Goal: Check status: Check status

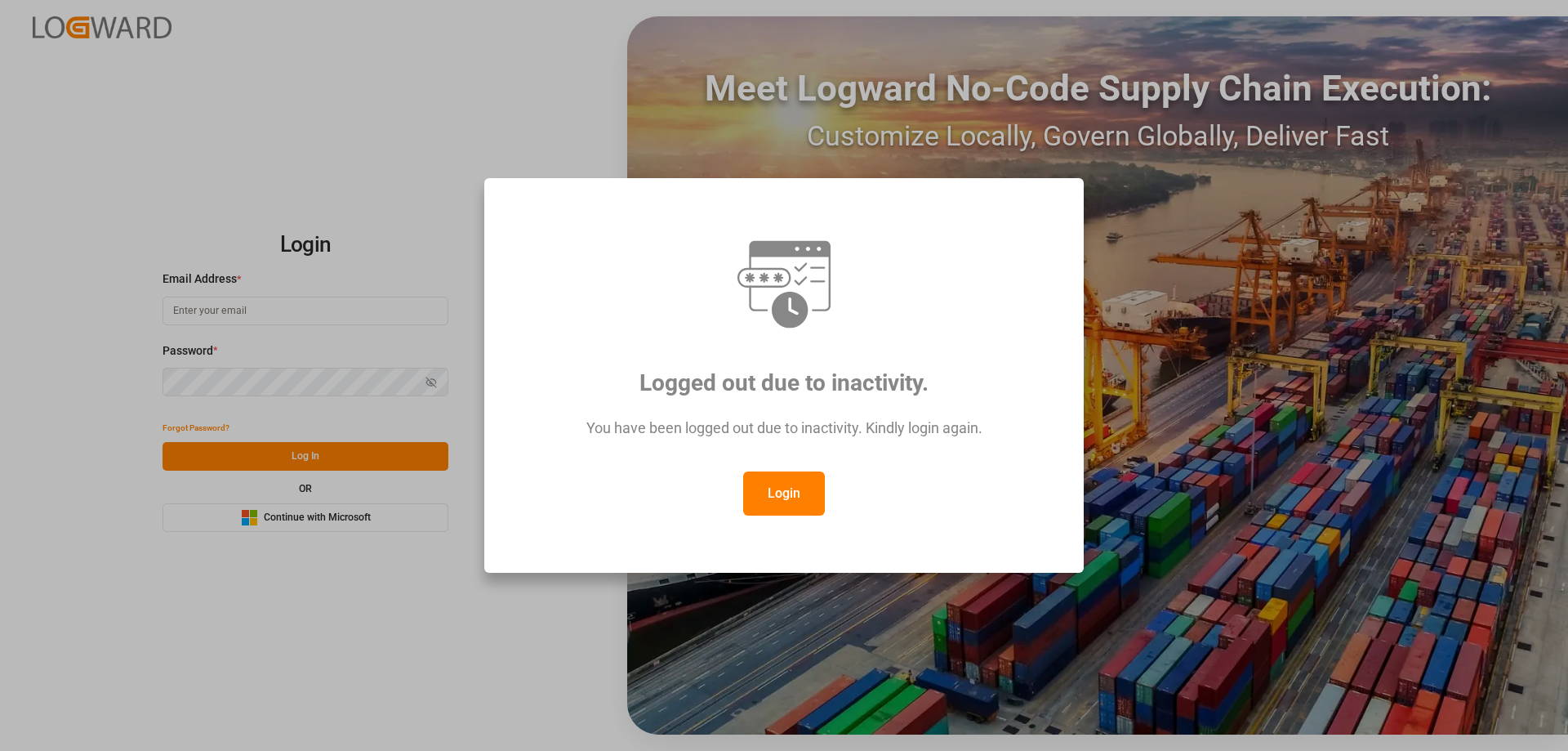
type input "[PERSON_NAME][EMAIL_ADDRESS][DOMAIN_NAME]"
click at [780, 502] on button "Login" at bounding box center [784, 493] width 82 height 44
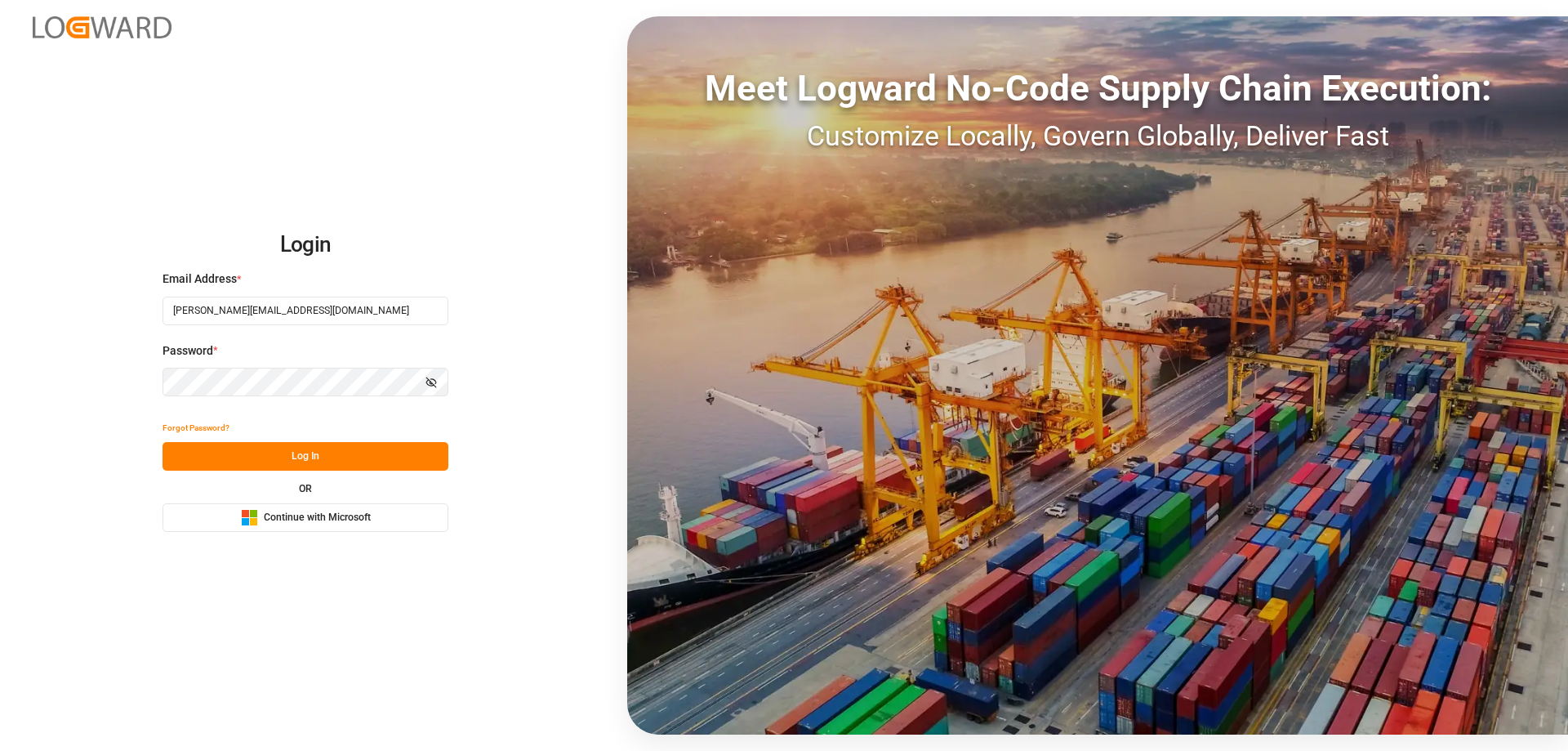
click at [365, 464] on button "Log In" at bounding box center [305, 456] width 285 height 29
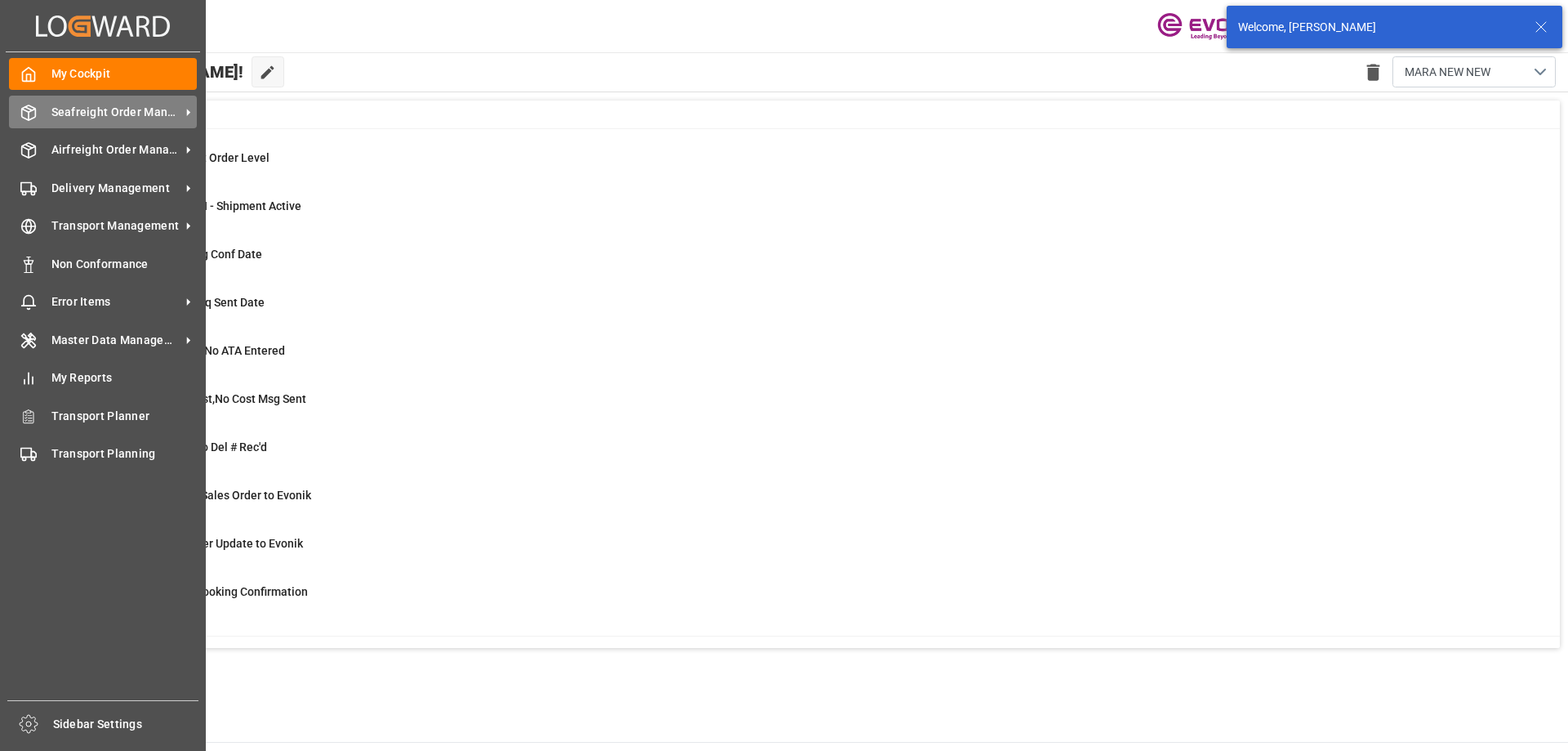
click at [50, 113] on div "Seafreight Order Management Seafreight Order Management" at bounding box center [102, 111] width 188 height 31
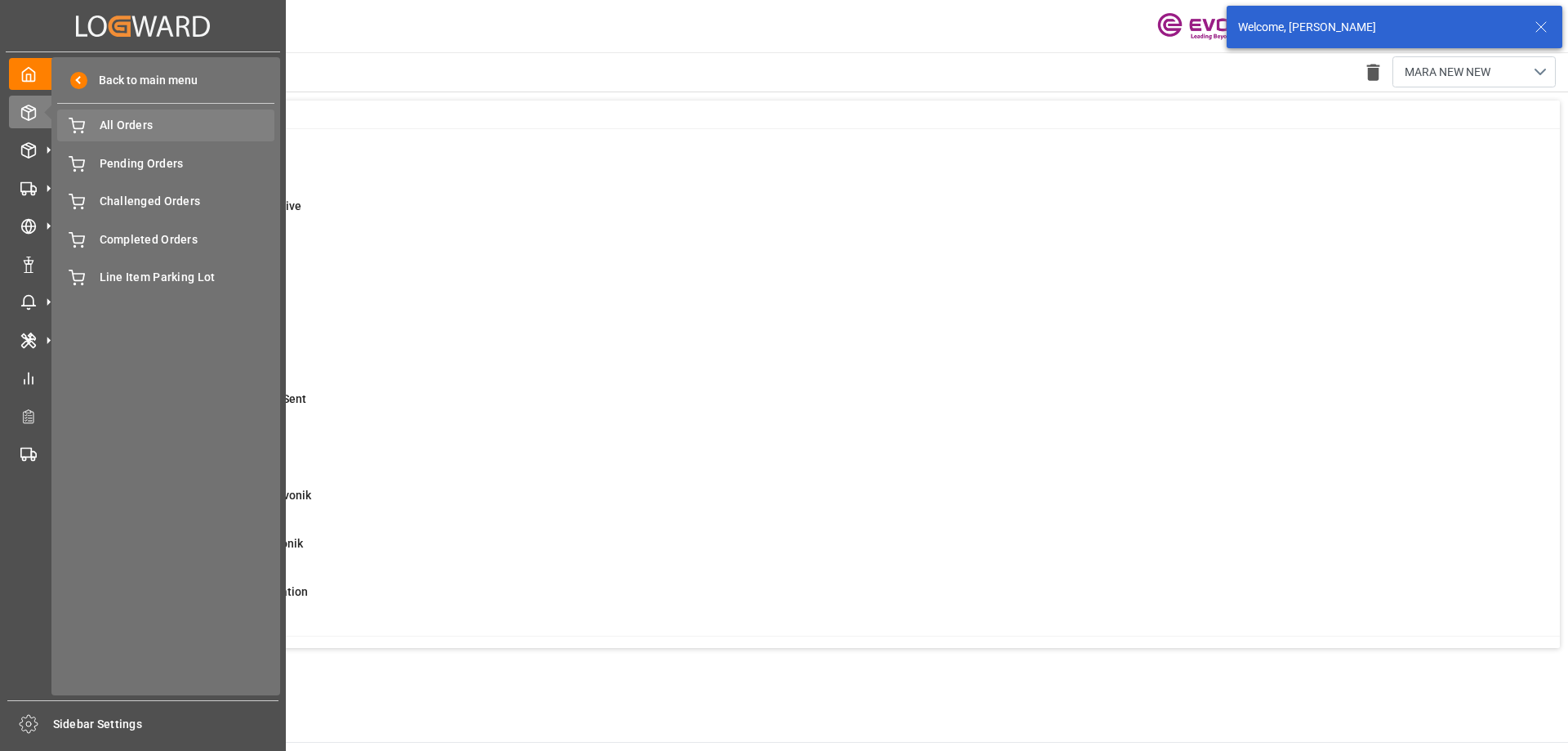
click at [135, 127] on span "All Orders" at bounding box center [187, 125] width 175 height 17
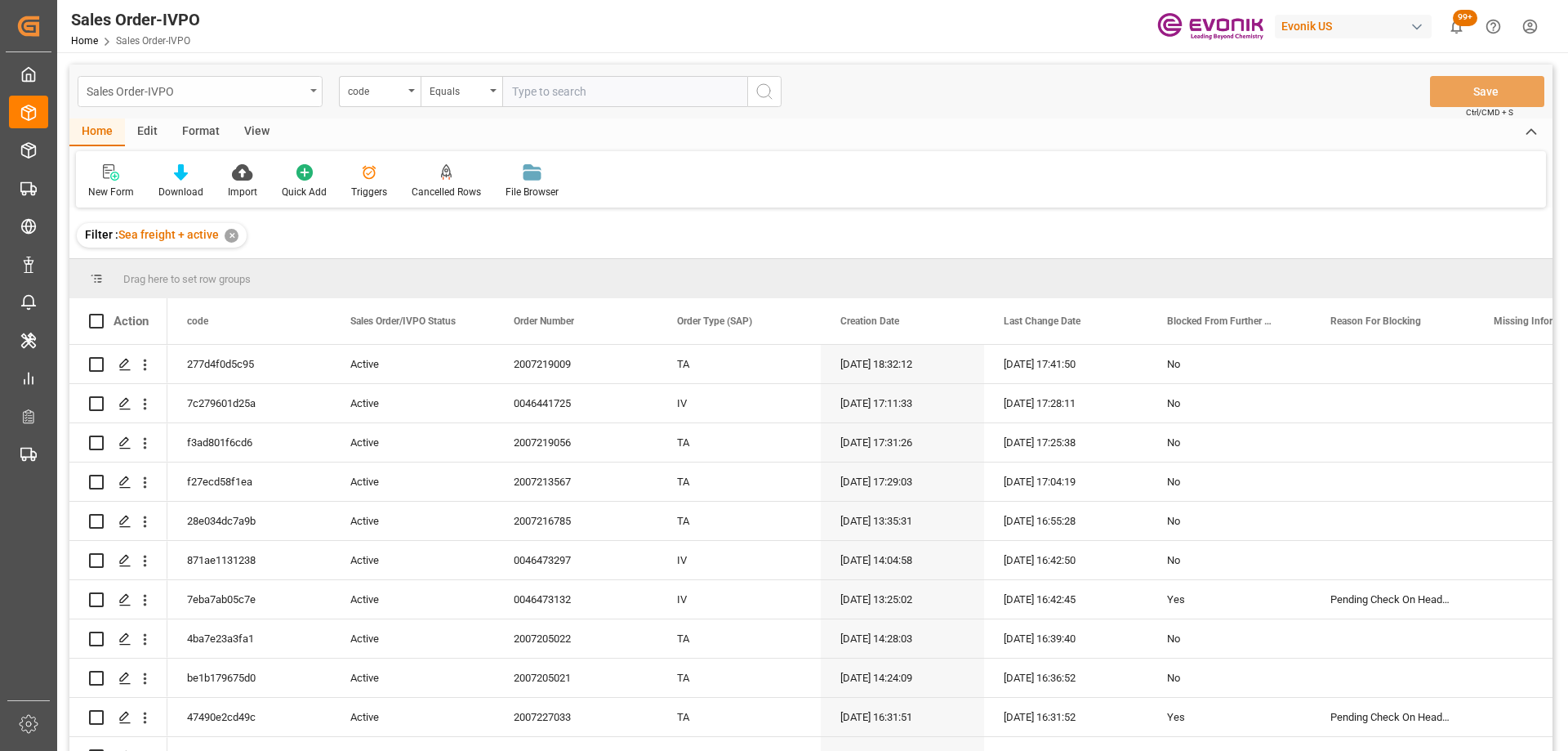
click at [261, 92] on div "Sales Order-IVPO" at bounding box center [196, 90] width 219 height 21
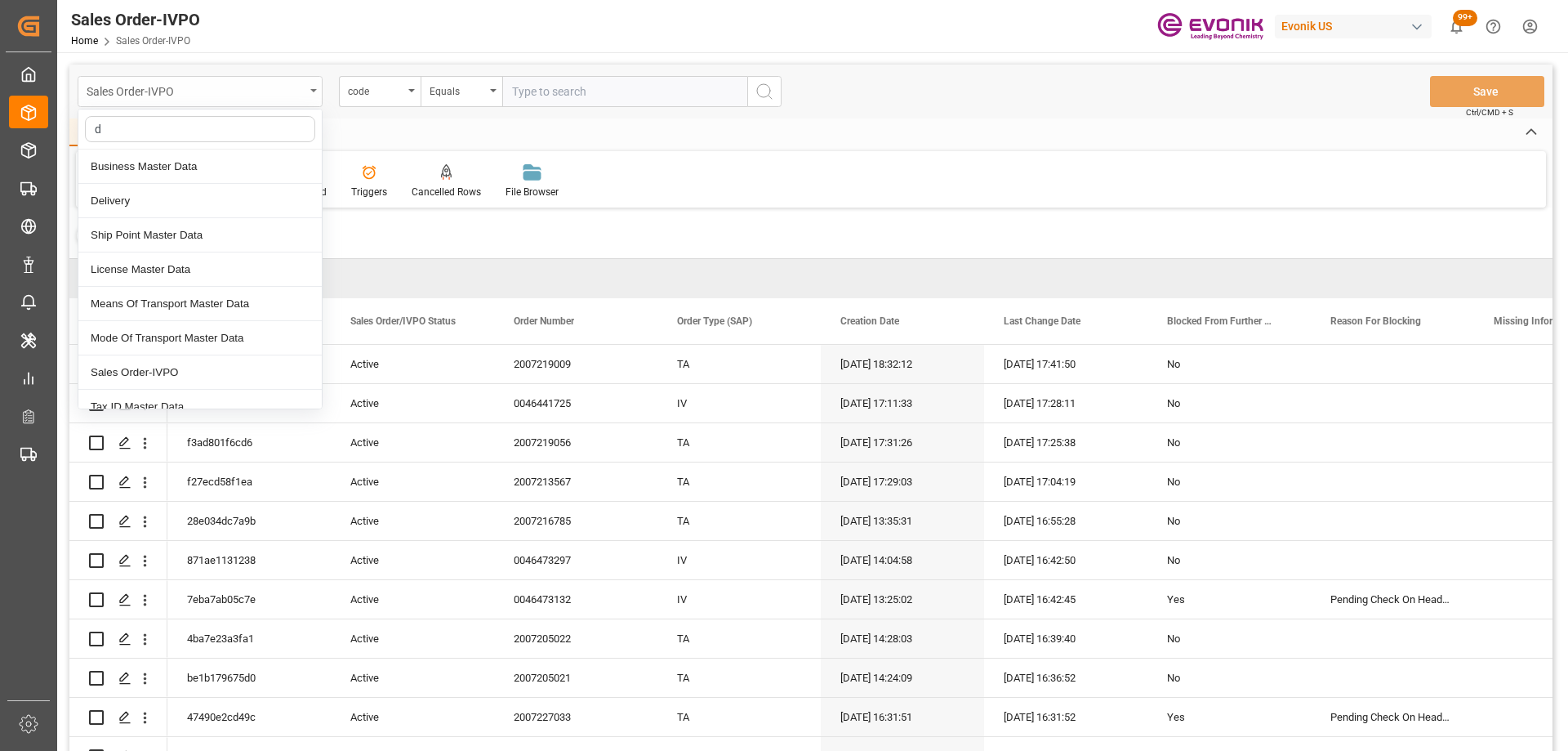
type input "de"
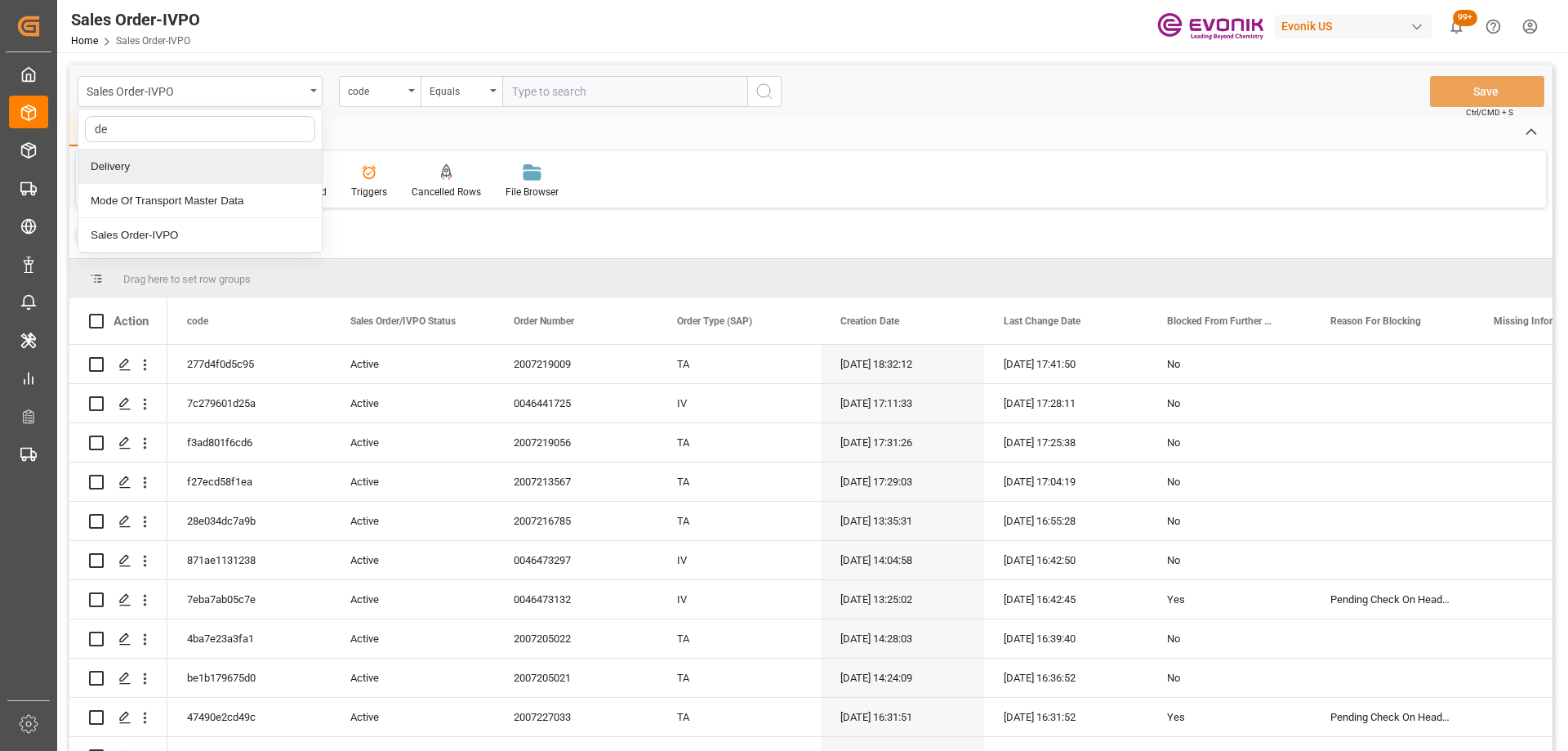
click at [182, 160] on div "Delivery" at bounding box center [200, 166] width 243 height 34
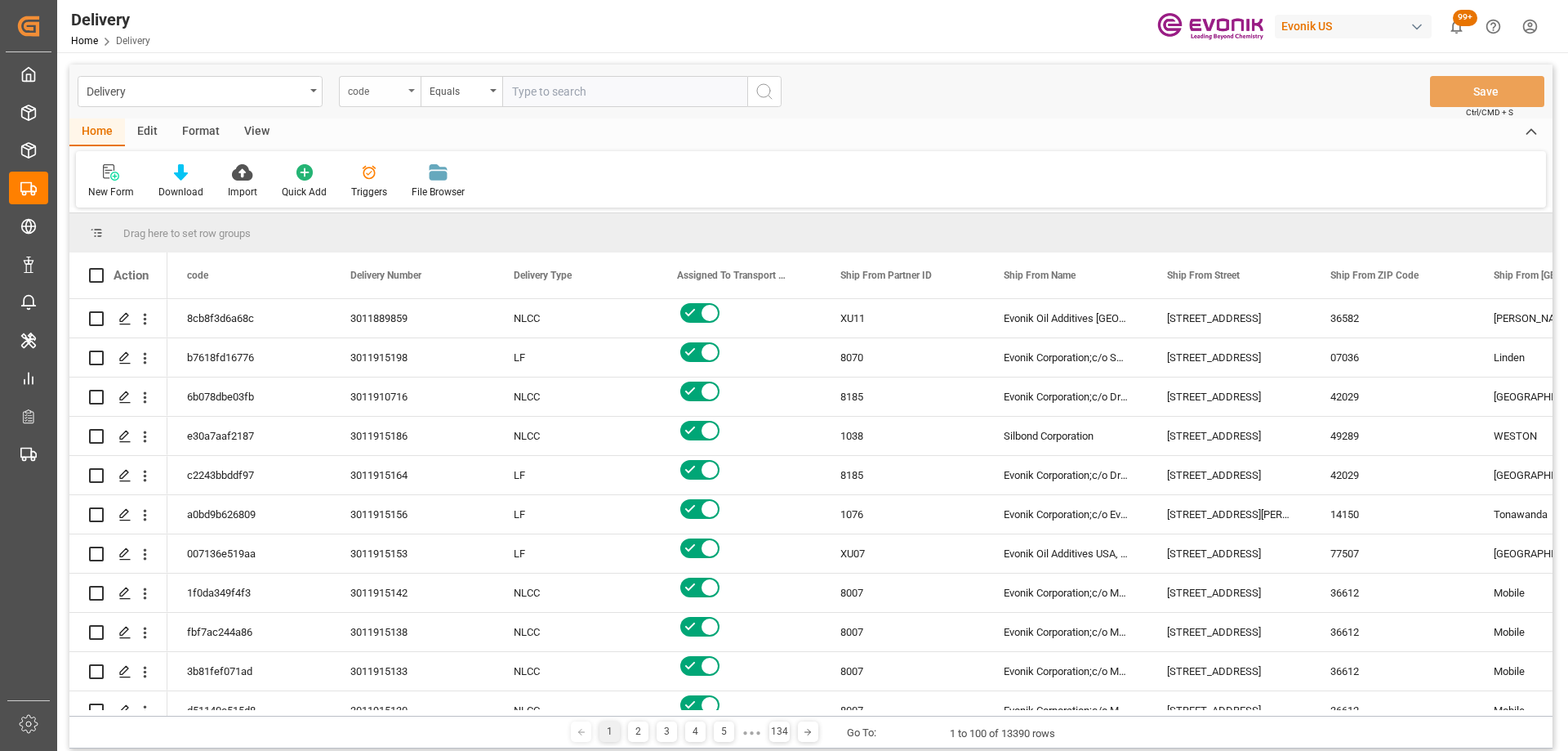
click at [395, 96] on div "code" at bounding box center [376, 89] width 55 height 19
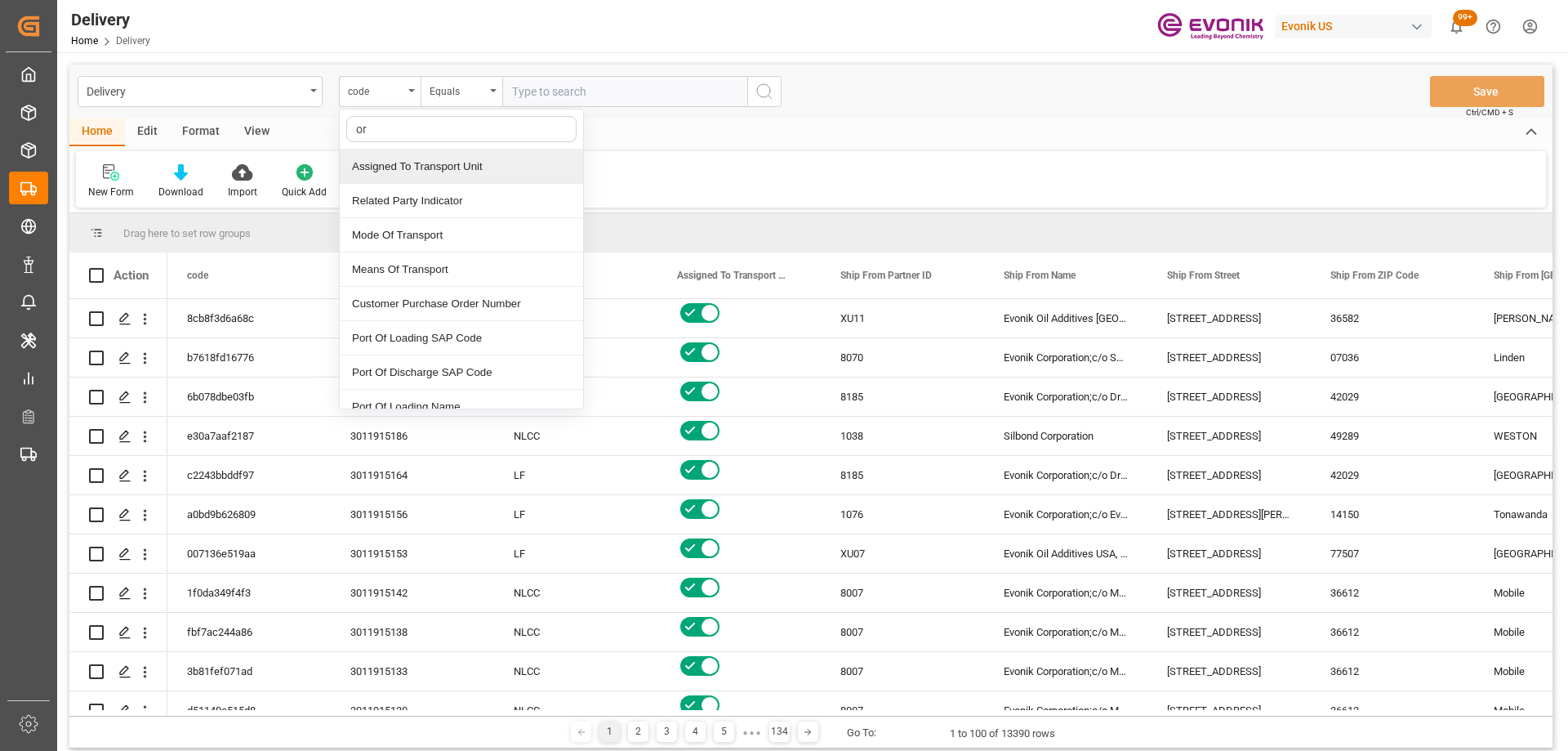
type input "ord"
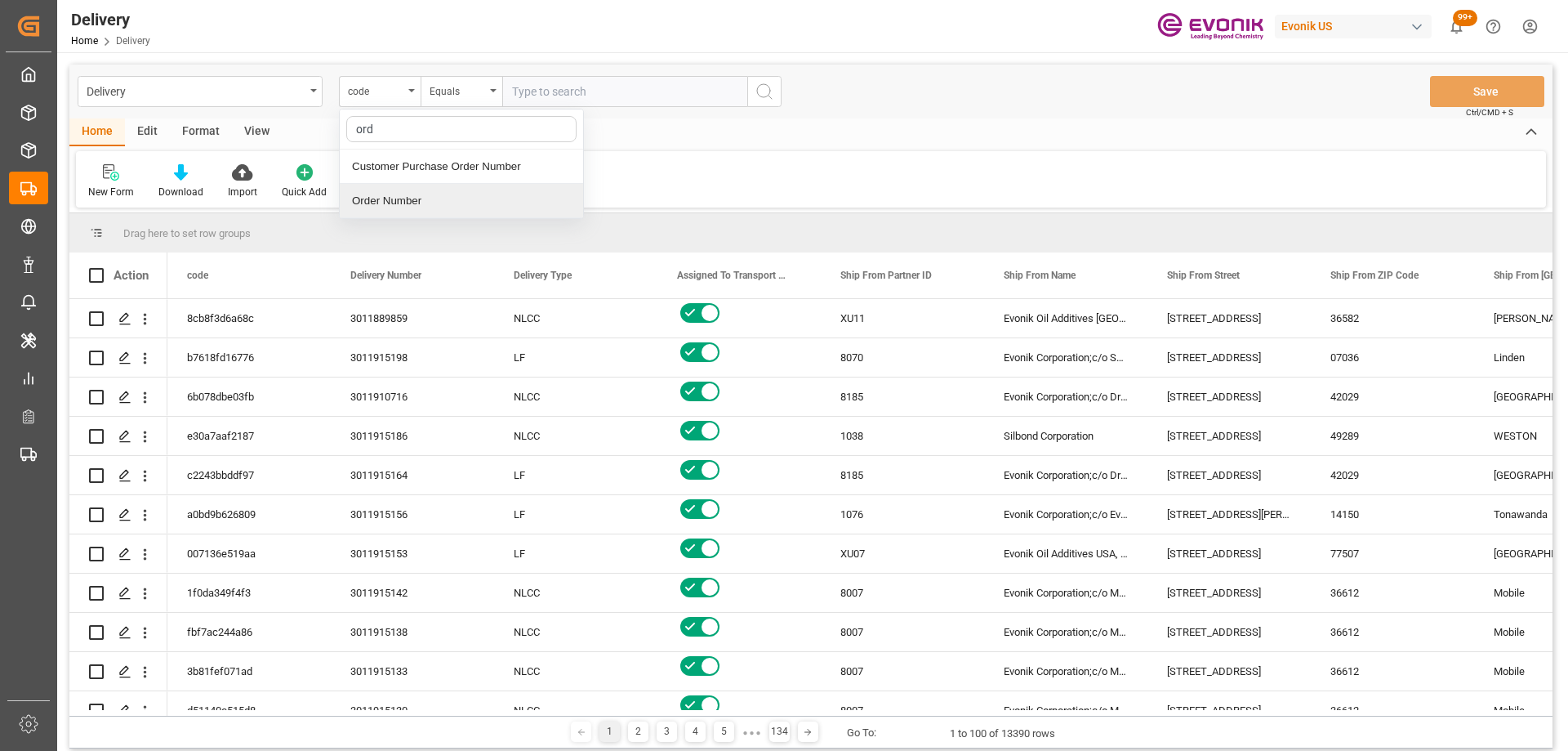
click at [402, 194] on div "Order Number" at bounding box center [461, 201] width 243 height 34
click at [566, 86] on input "text" at bounding box center [624, 92] width 245 height 31
paste input "2007000812"
type input "2007000812"
click at [765, 96] on icon "search button" at bounding box center [765, 92] width 20 height 20
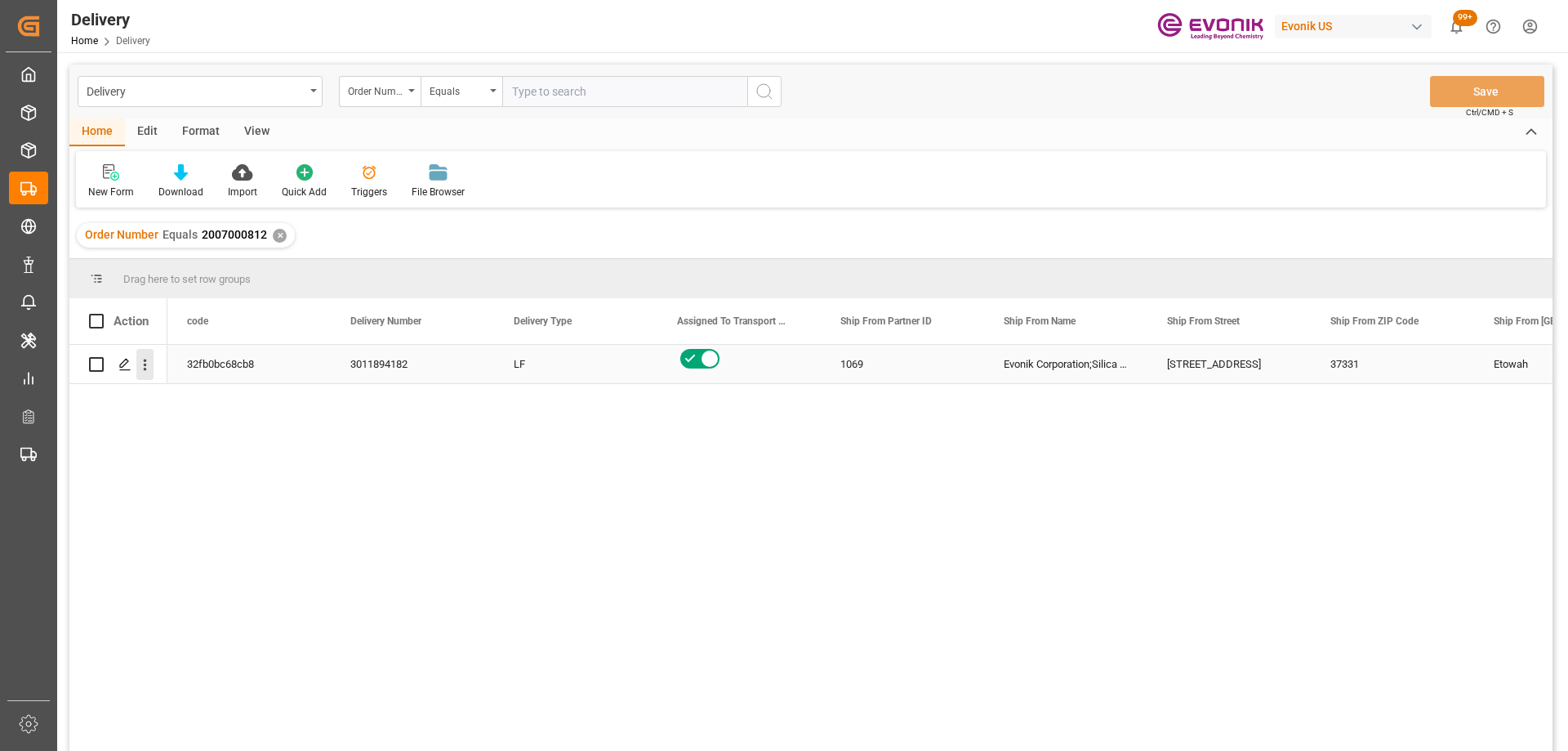
click at [147, 365] on icon "open menu" at bounding box center [145, 364] width 17 height 17
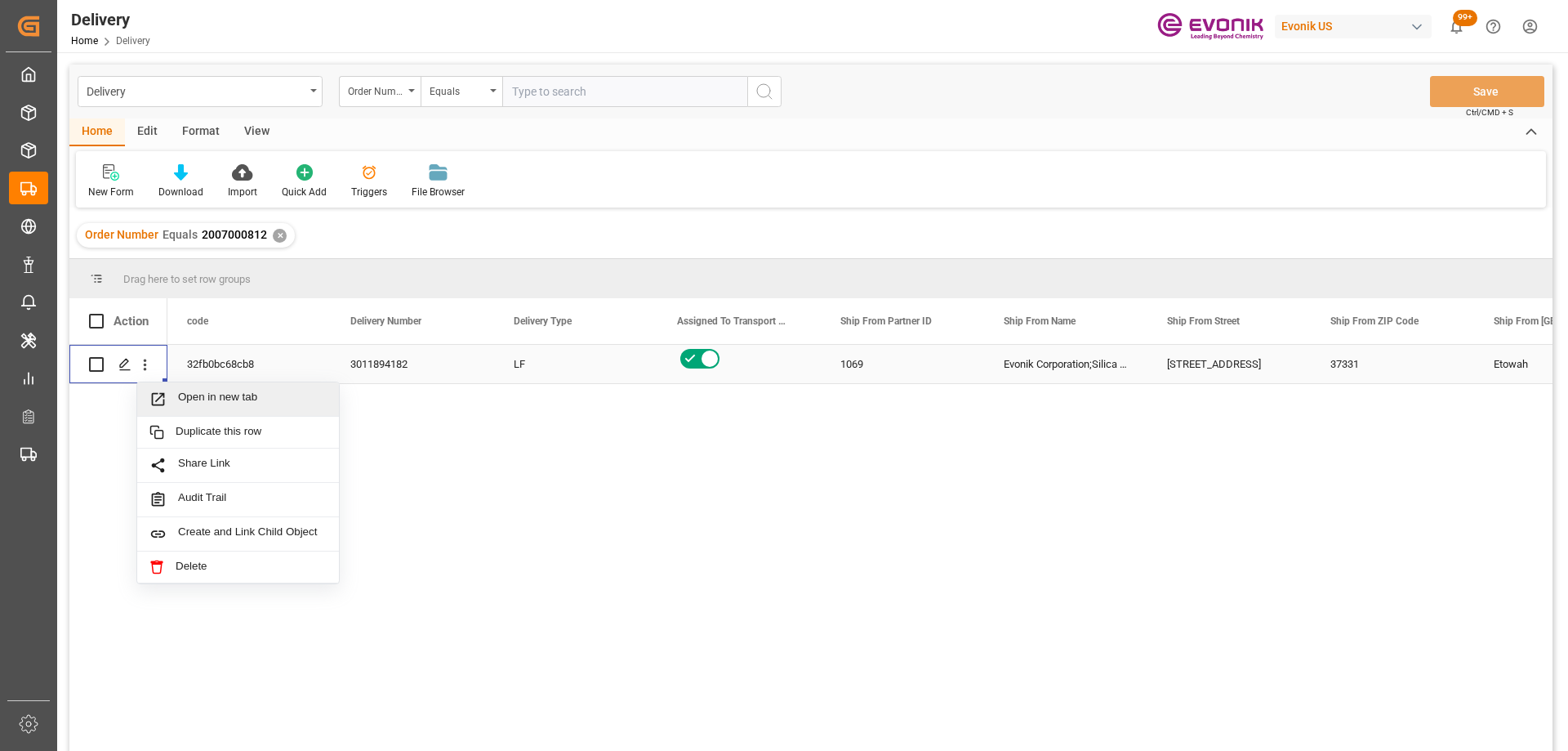
click at [189, 392] on span "Open in new tab" at bounding box center [252, 399] width 149 height 17
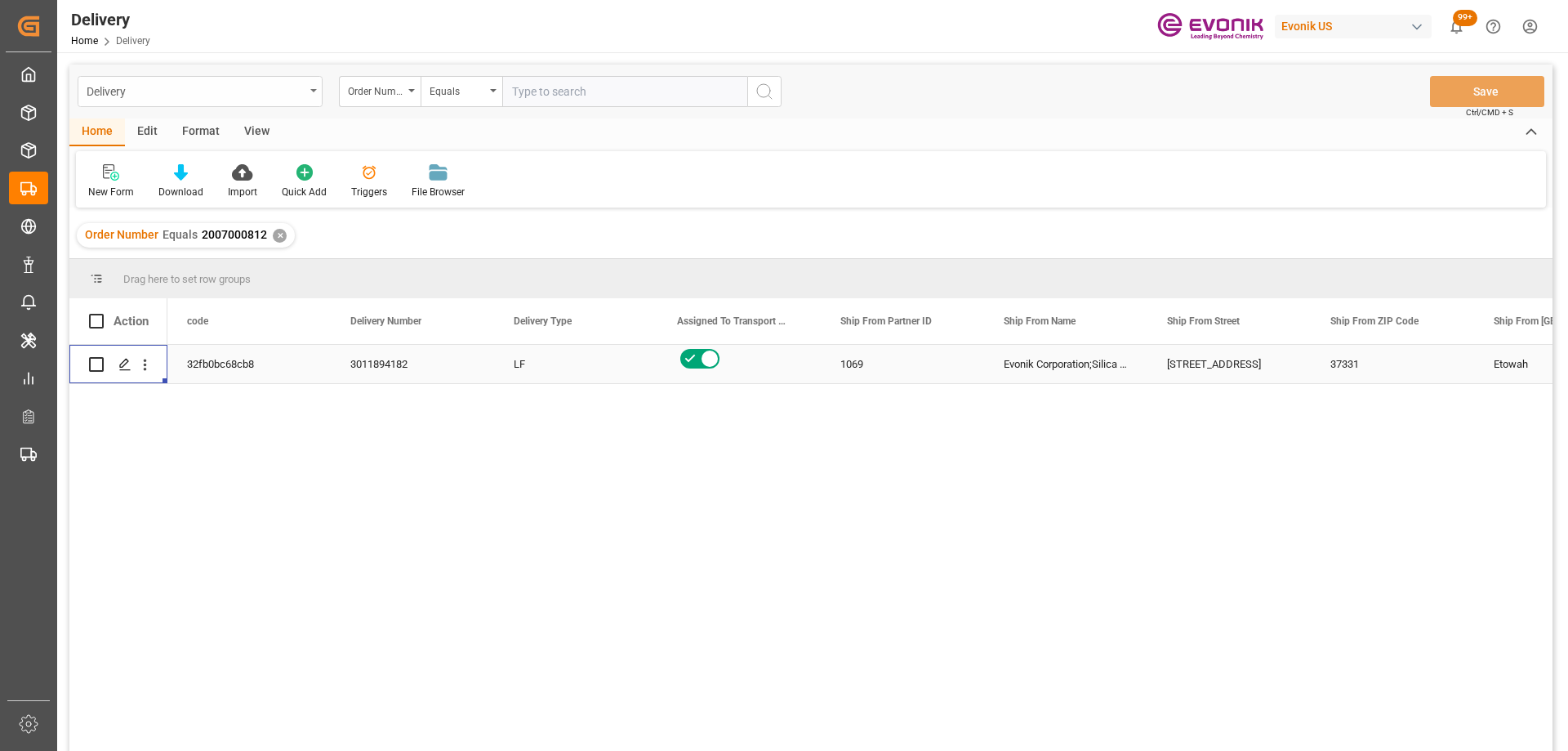
click at [290, 94] on div "Delivery" at bounding box center [196, 90] width 219 height 21
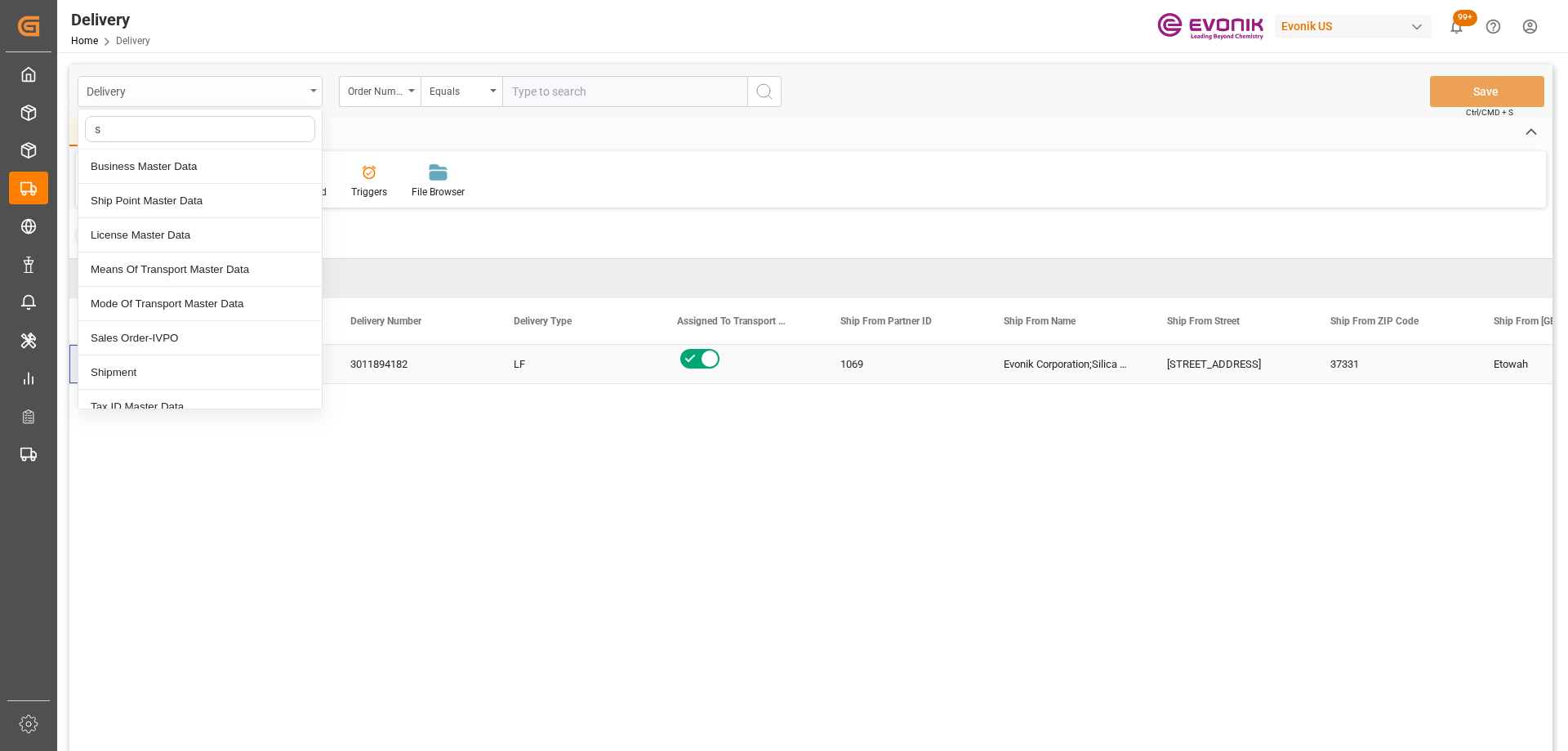
type input "sh"
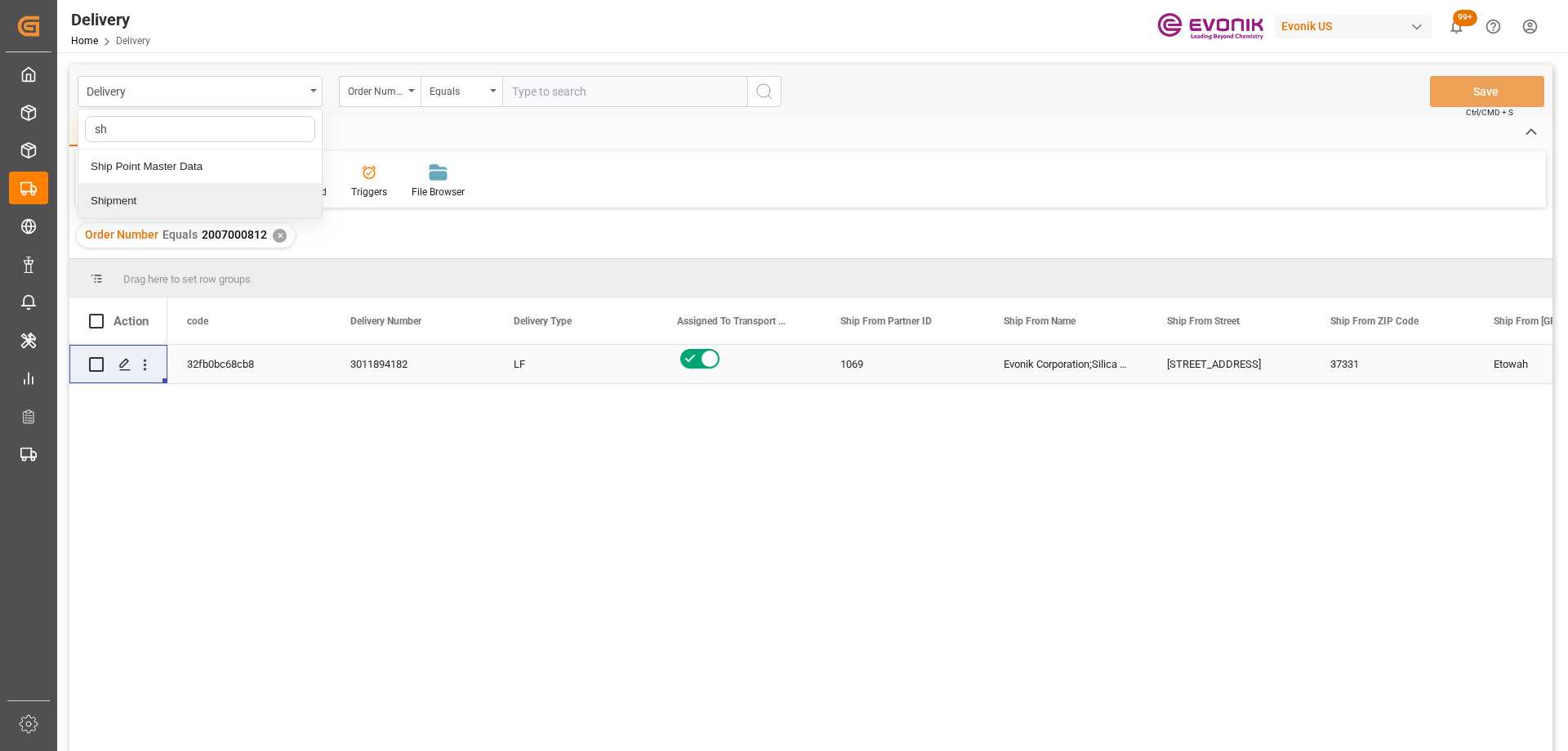
click at [154, 204] on div "Shipment" at bounding box center [200, 201] width 243 height 34
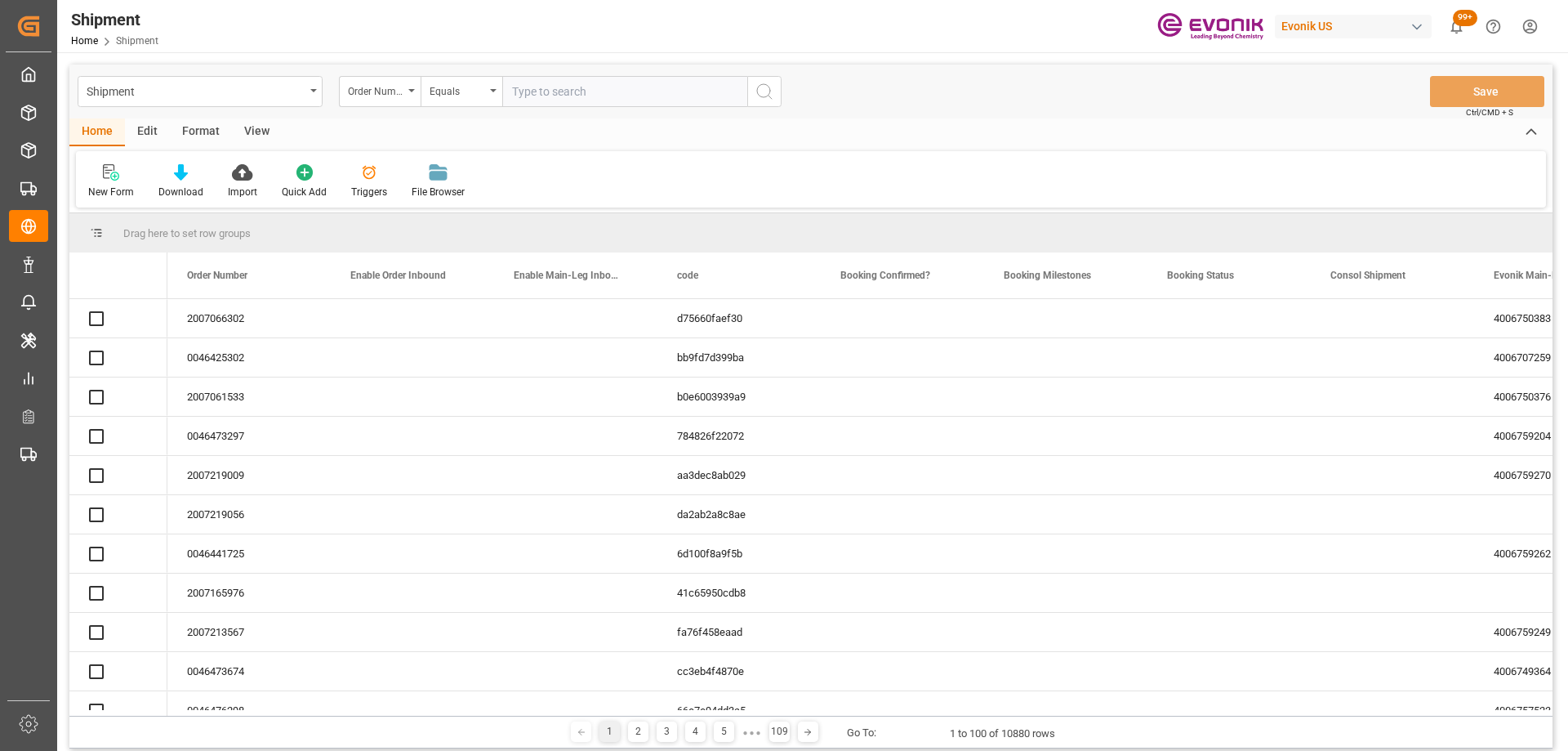
click at [559, 92] on input "text" at bounding box center [624, 92] width 245 height 31
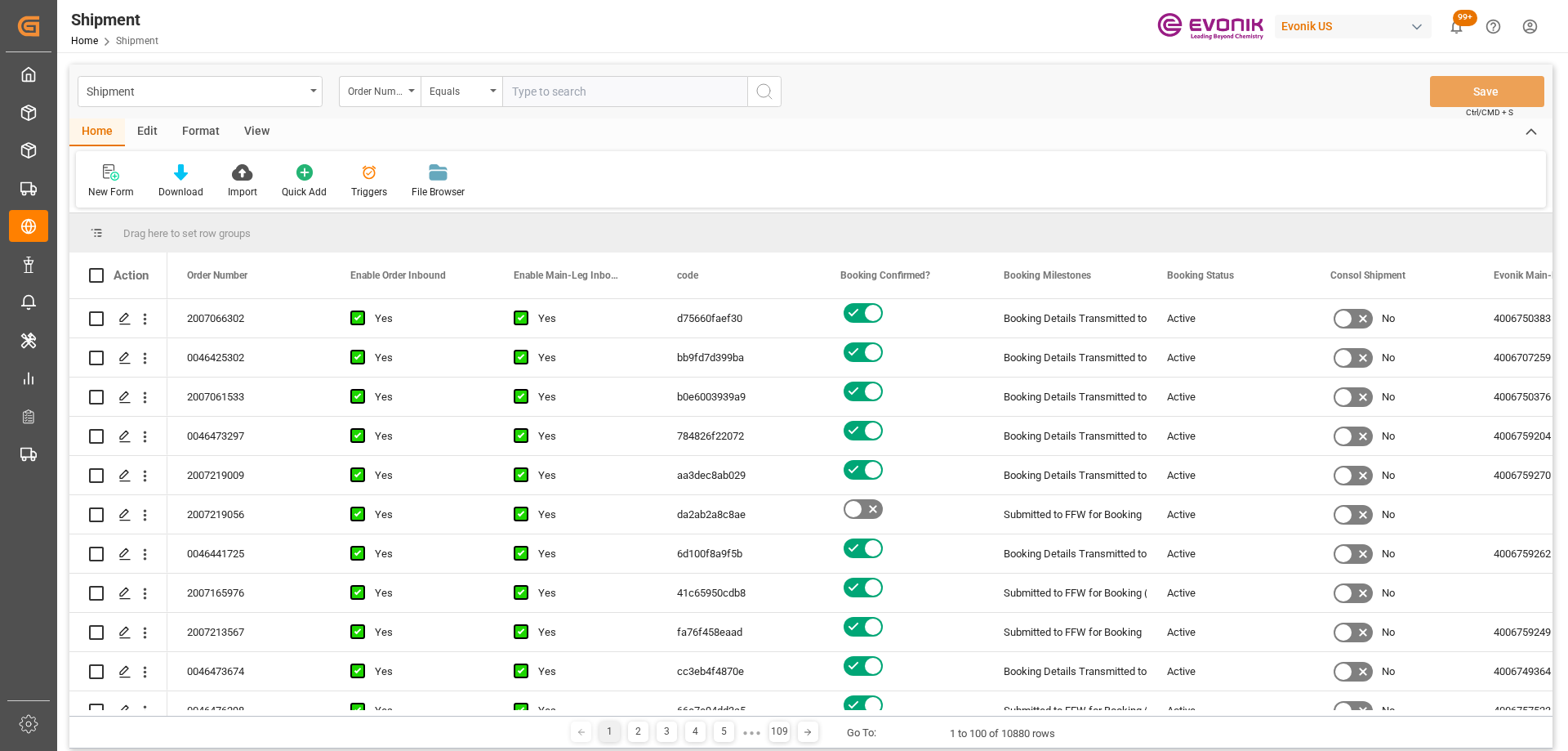
paste input "2006984791"
type input "2006984791"
click at [767, 84] on icon "search button" at bounding box center [765, 92] width 20 height 20
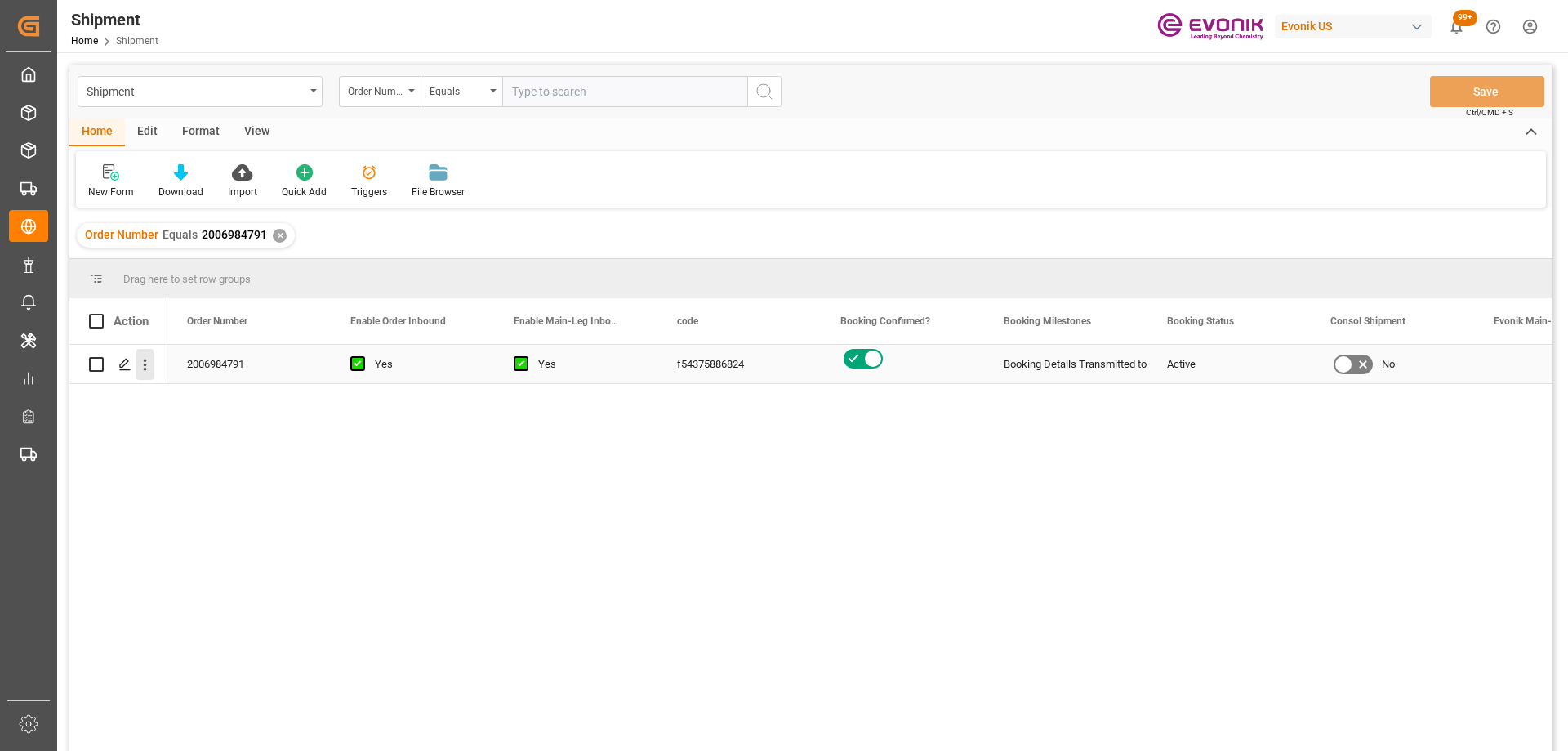
click at [147, 358] on icon "open menu" at bounding box center [145, 364] width 17 height 17
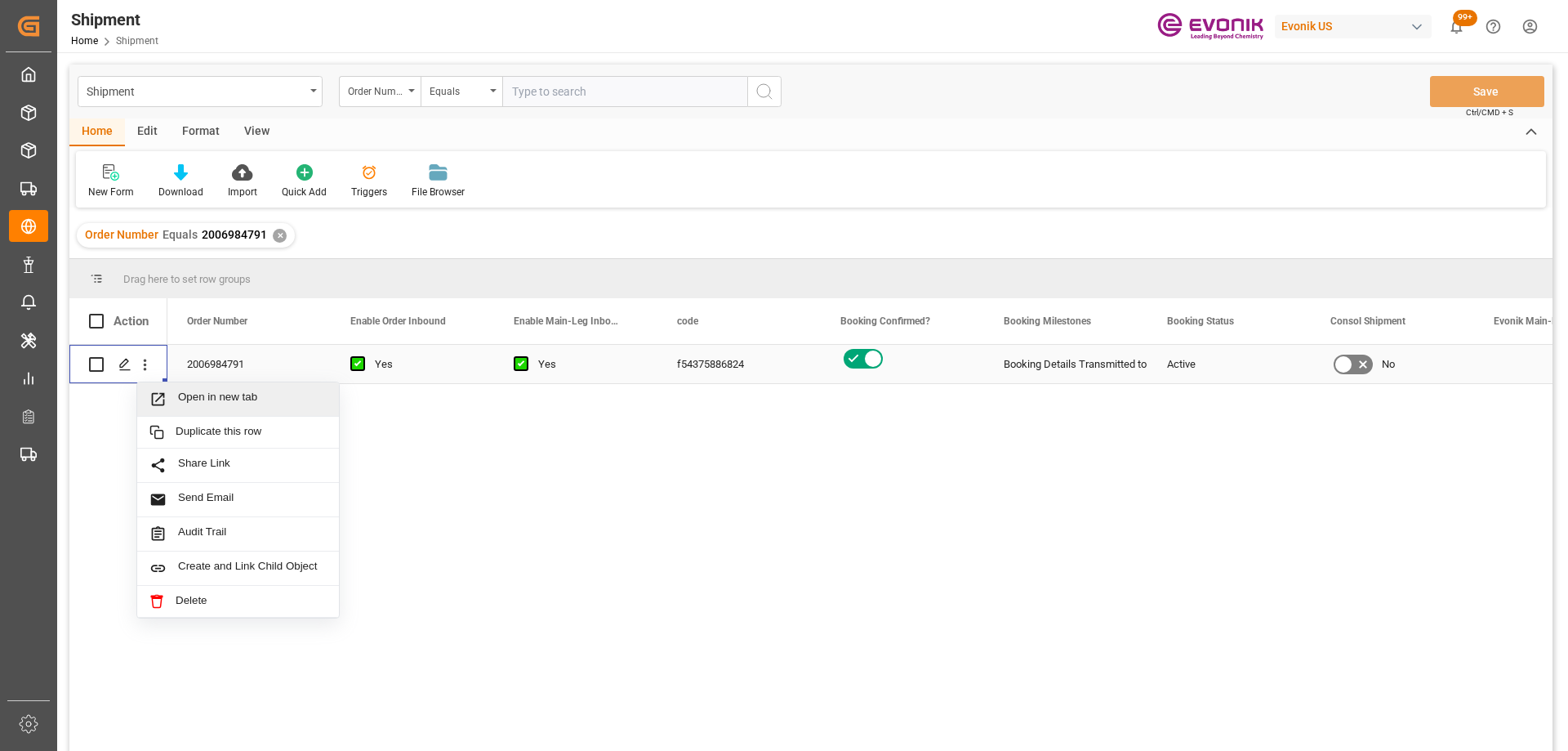
click at [197, 406] on span "Open in new tab" at bounding box center [252, 399] width 149 height 17
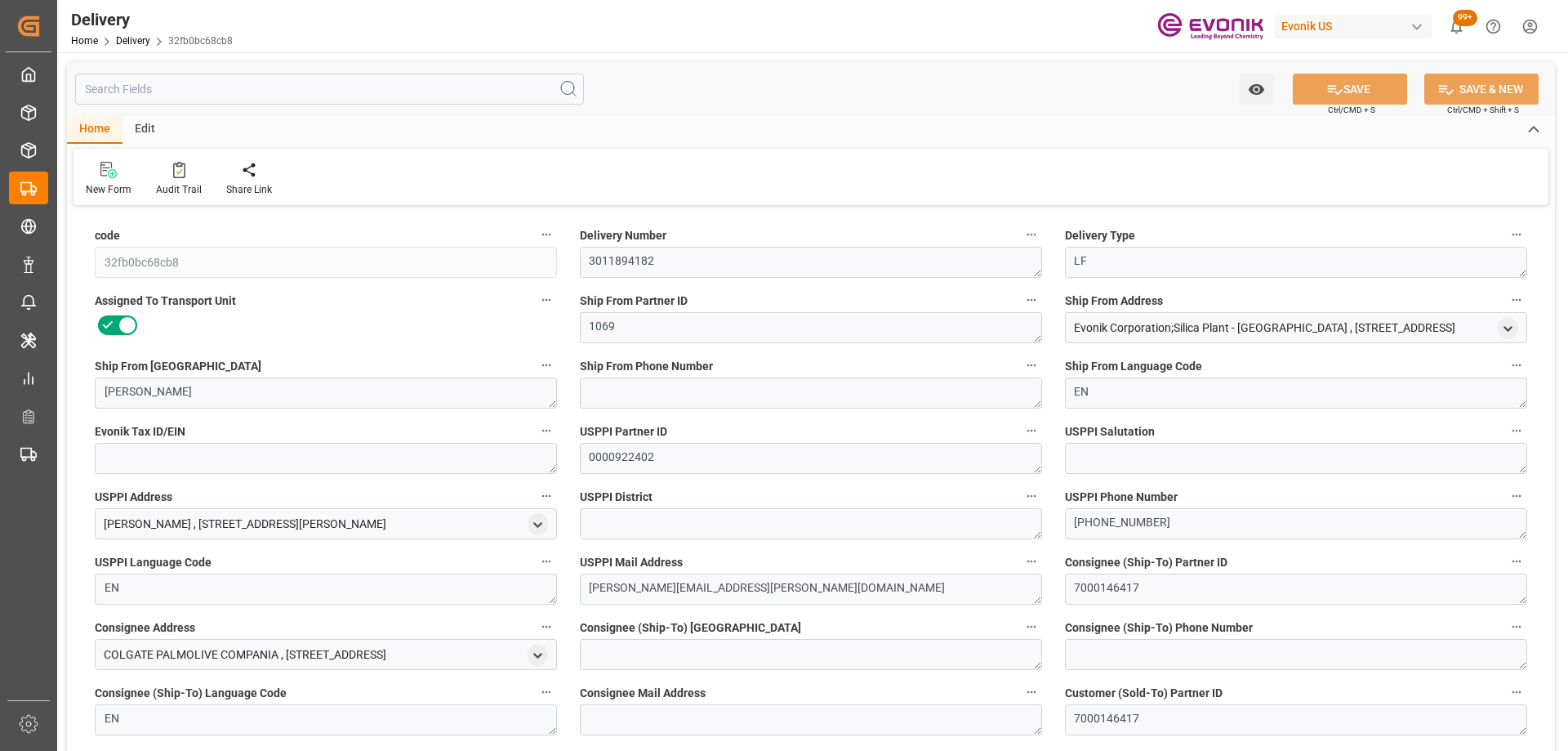
type input "USSAV"
type input "COCTG"
type input "0"
type input "2.6807"
type input "317.52"
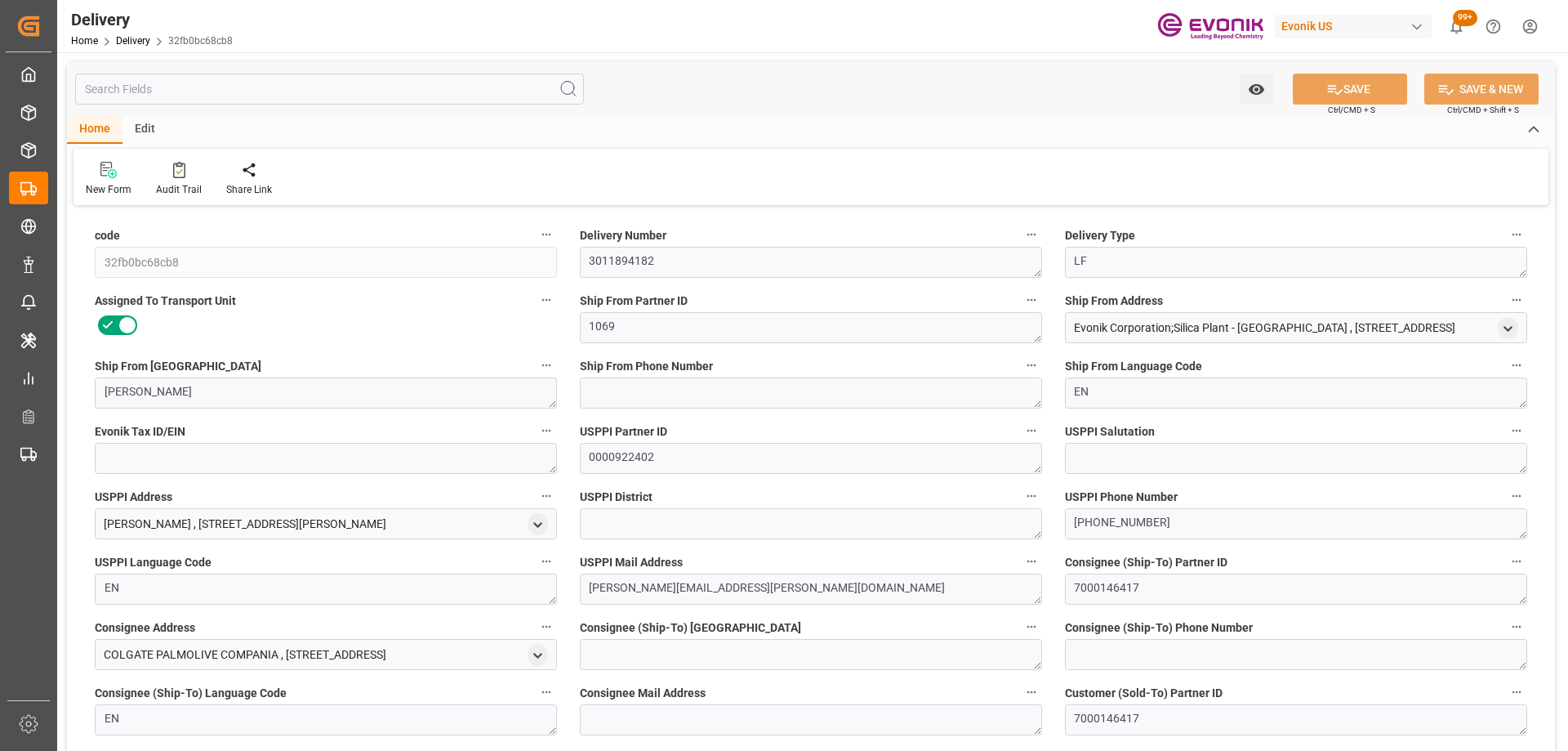
type input "20"
type input "2680.7"
type input "317.52"
type input "10-28-2025"
type input "10-13-2025"
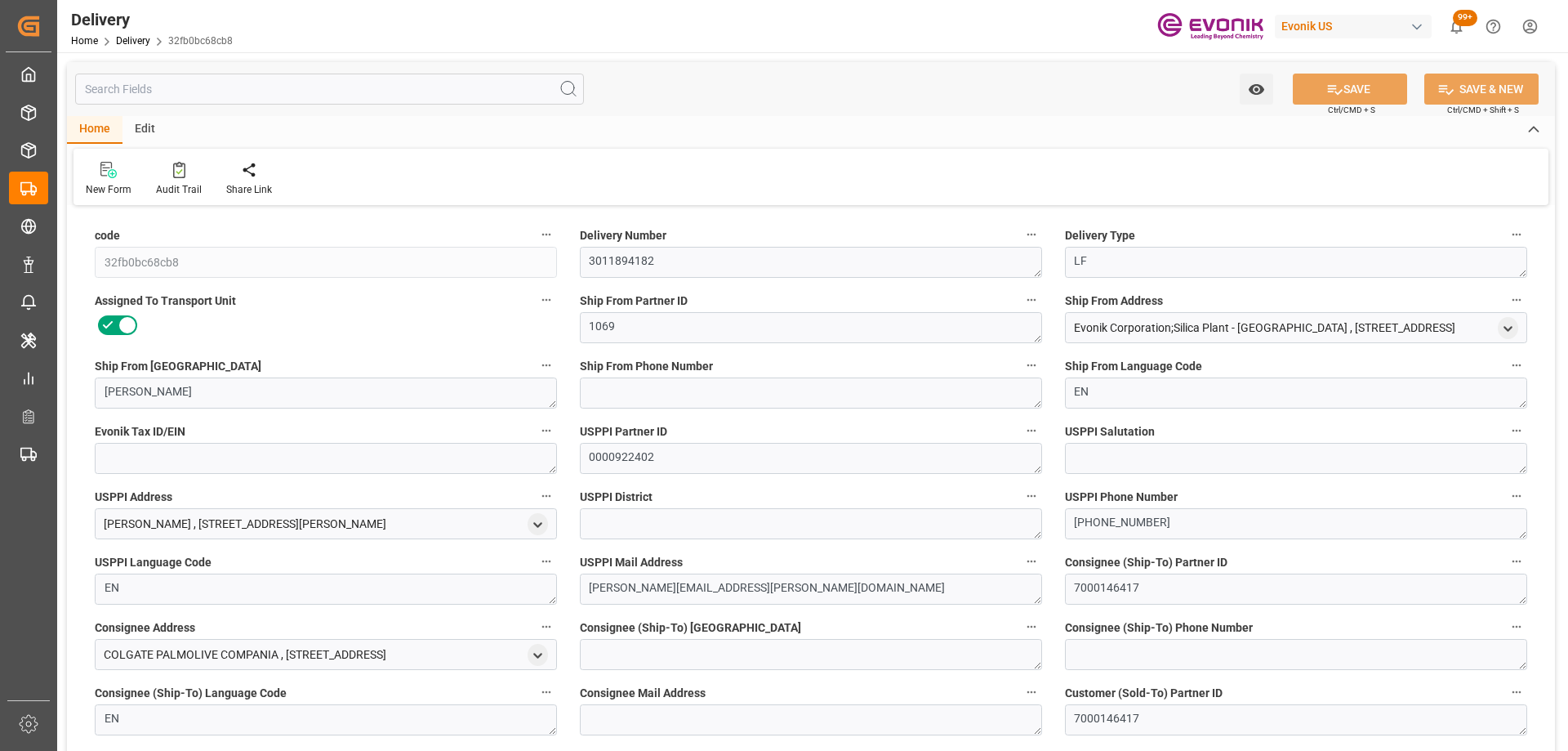
type input "10-06-2025"
type input "10-08-2025 00:00"
type input "10-06-2025 17:44"
type input "10-08-2025 12:02"
click at [282, 90] on input "text" at bounding box center [329, 90] width 509 height 31
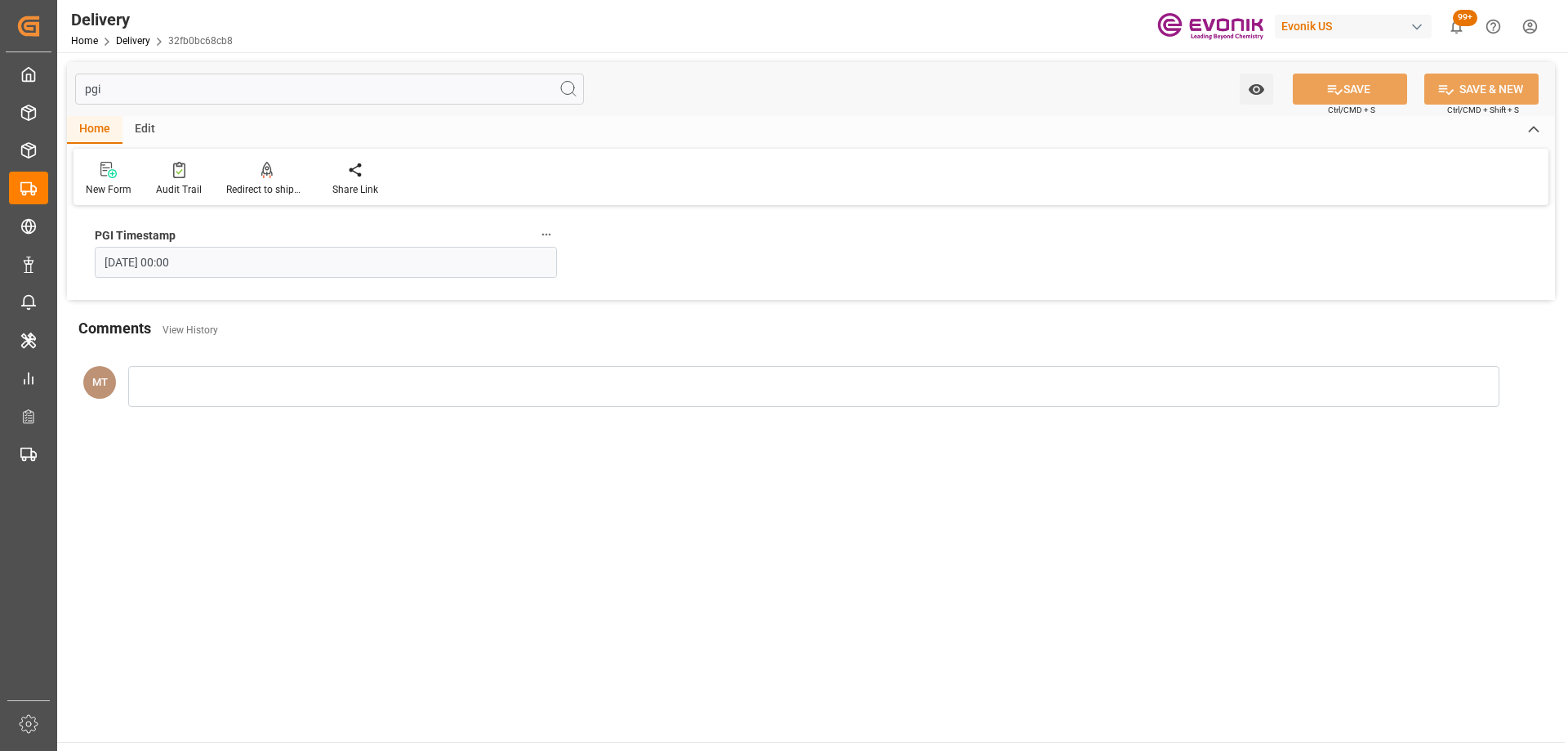
type input "pgi"
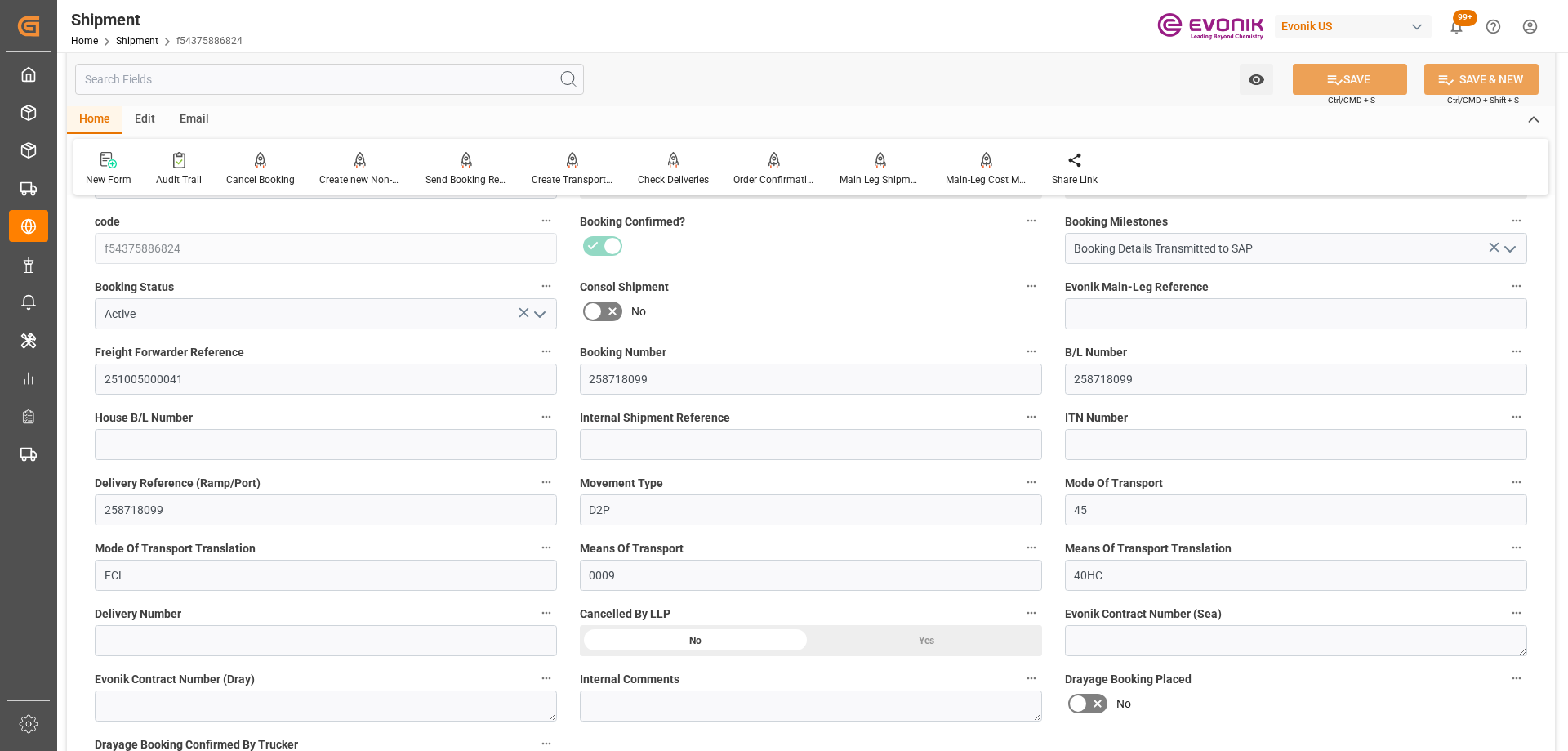
scroll to position [654, 0]
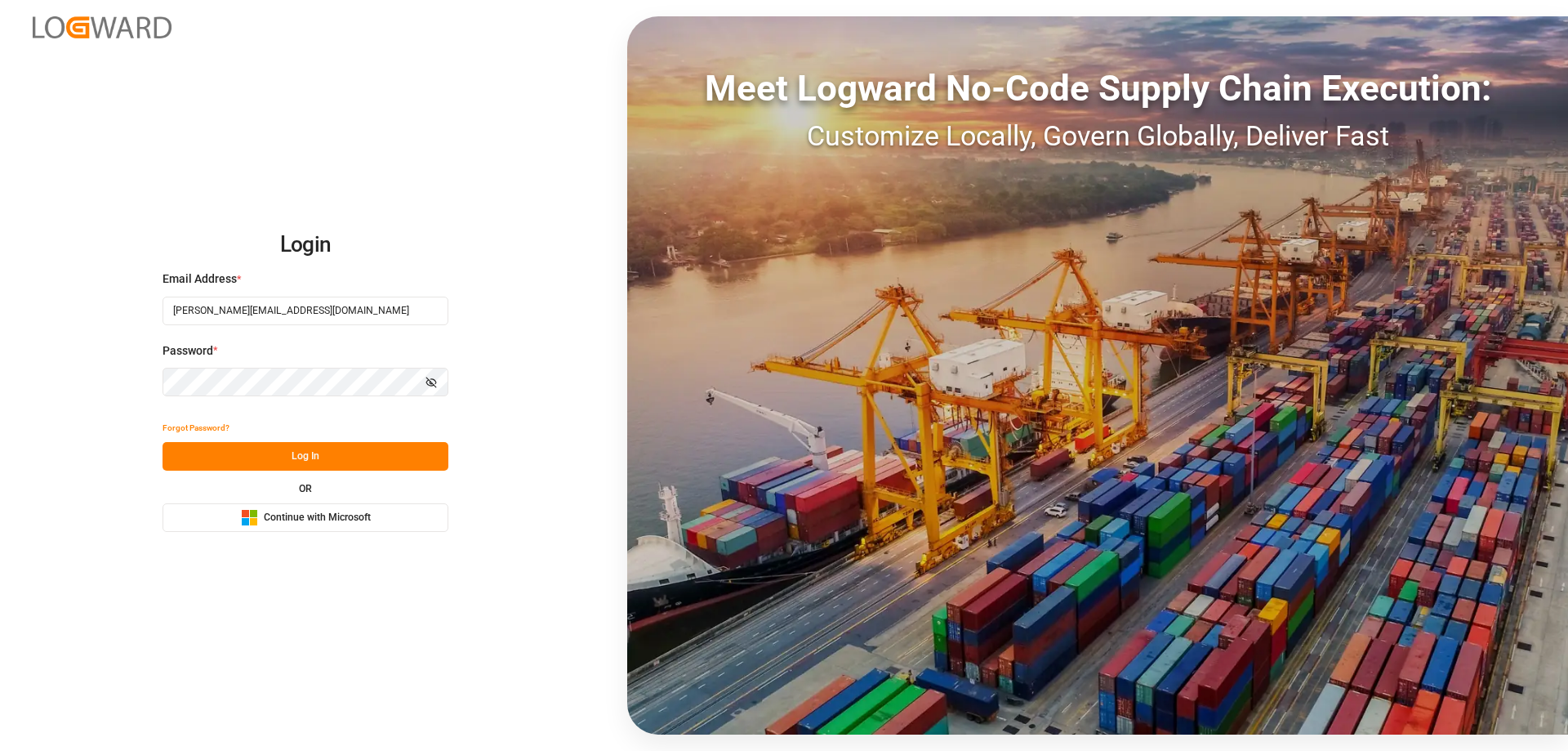
click at [376, 444] on button "Log In" at bounding box center [305, 456] width 285 height 29
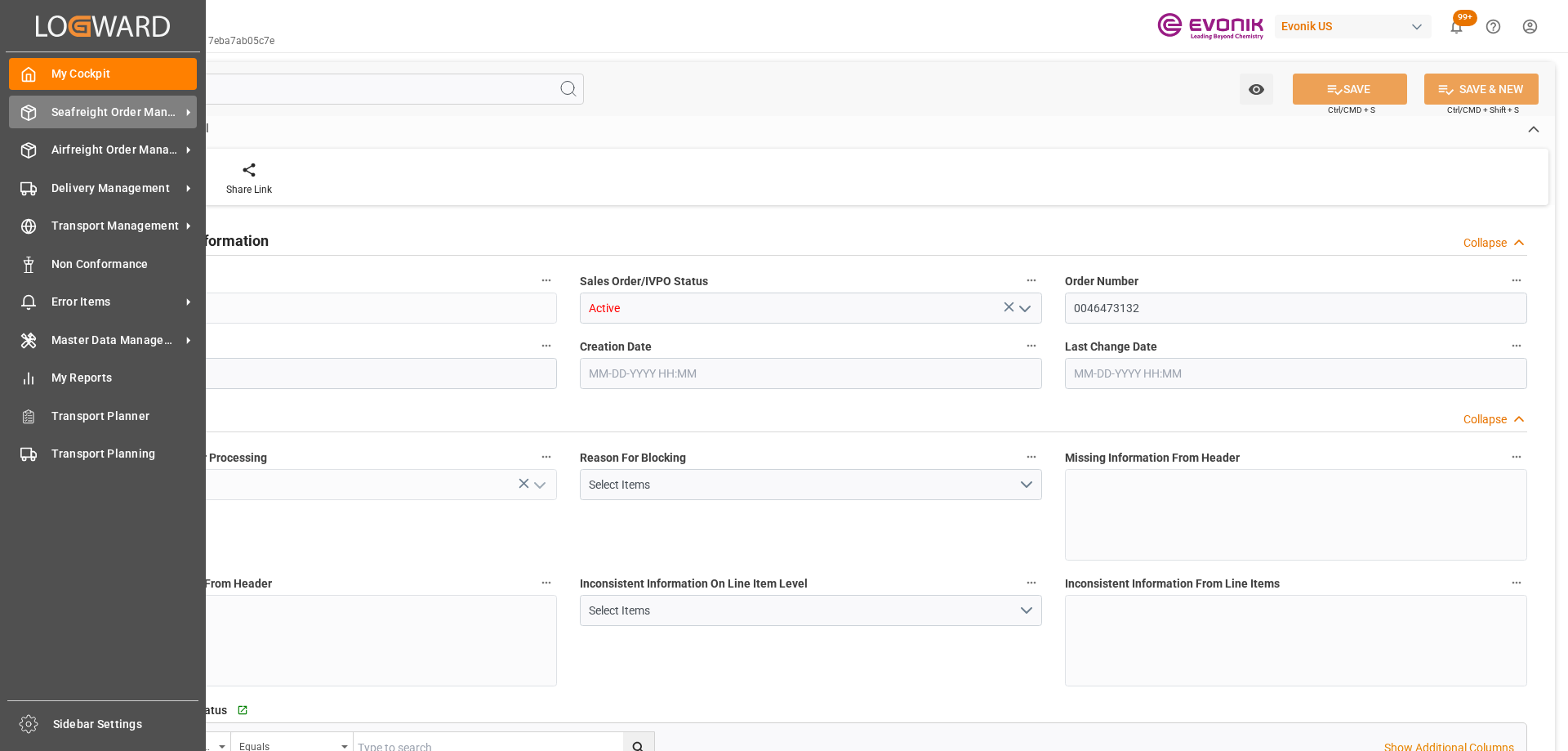
click at [40, 111] on div "Seafreight Order Management Seafreight Order Management" at bounding box center [102, 111] width 188 height 31
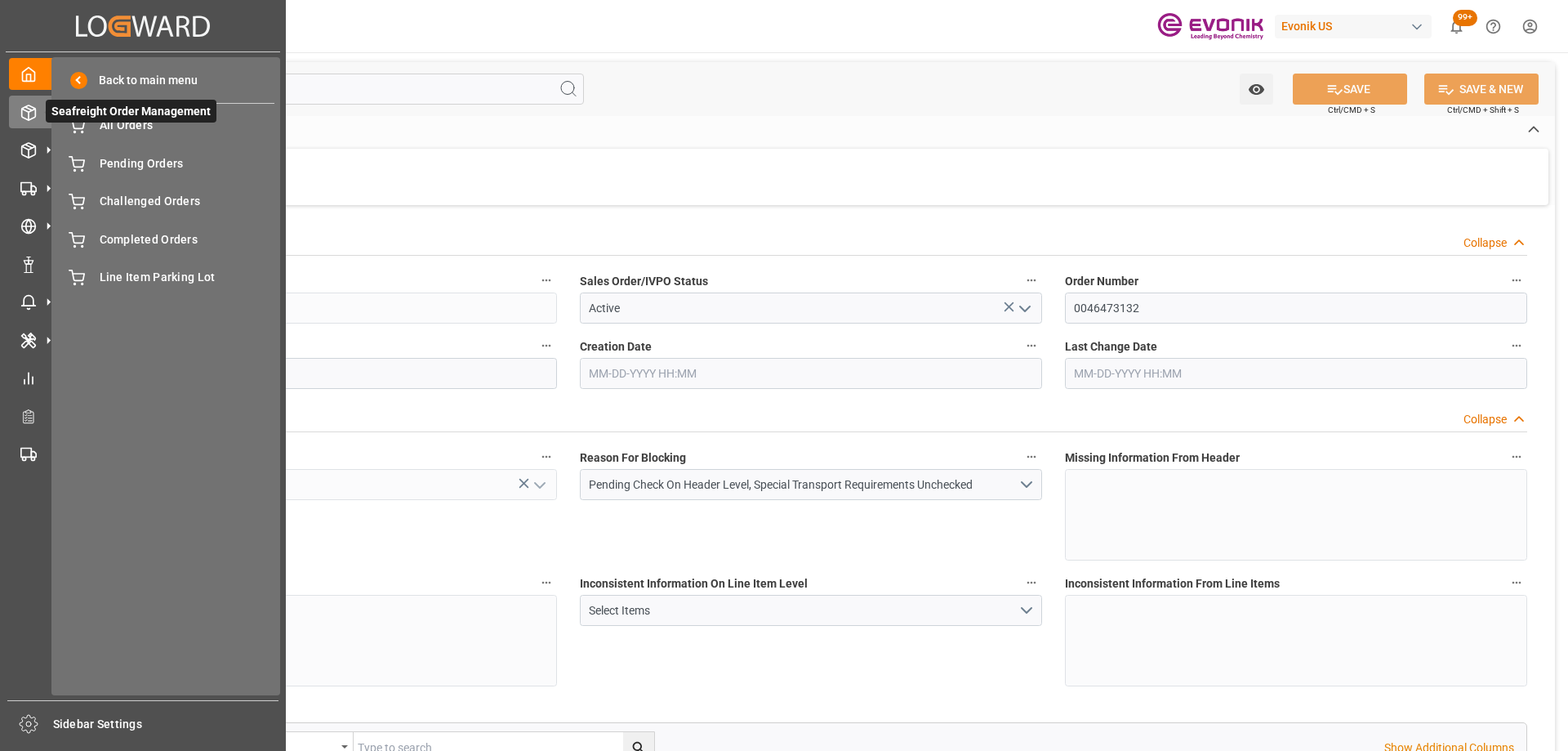
type input "GBSOU"
type input "+44 (0) 161 2304357Fax No.:"
type input "0"
type input "1"
type input "2"
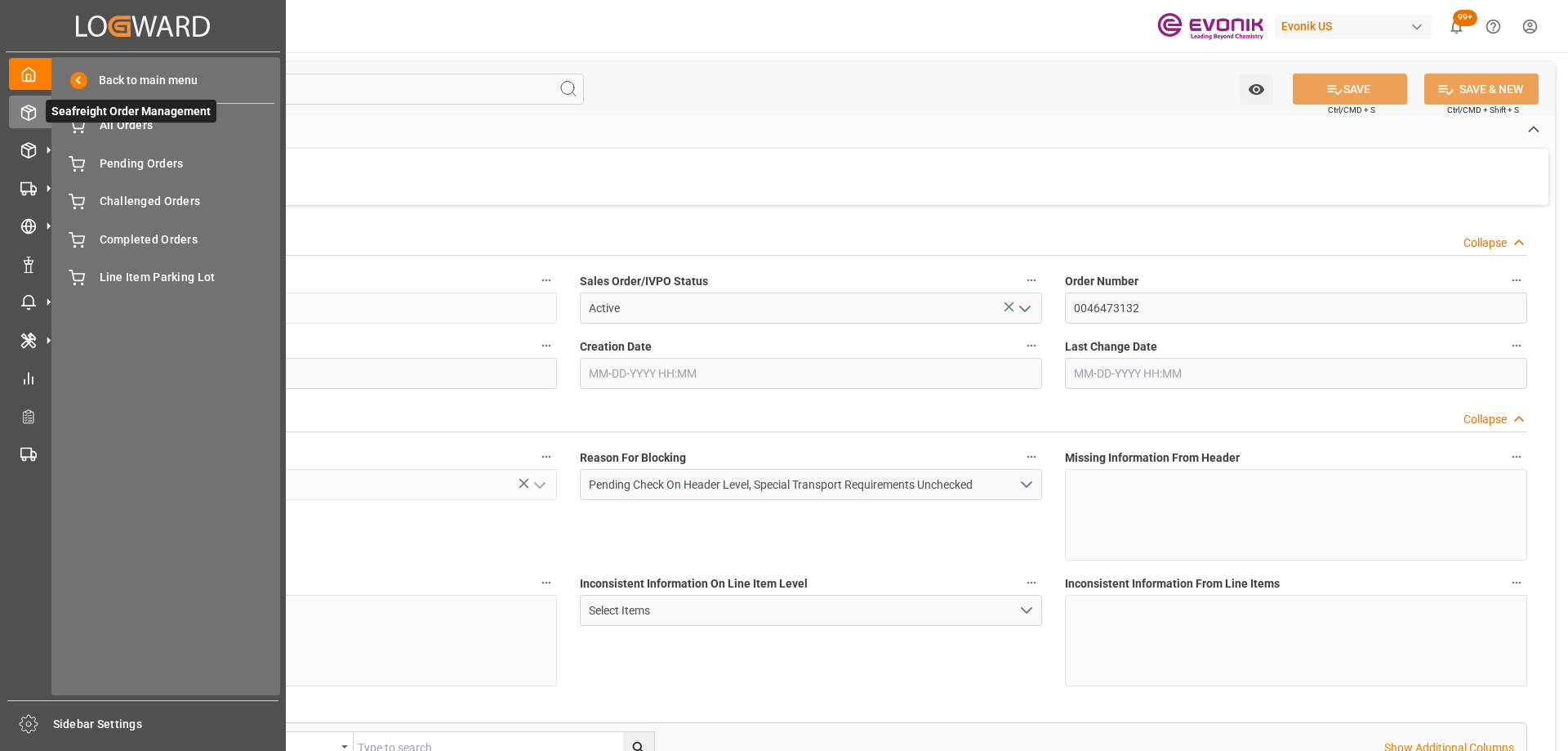
type input "2"
type input "17184"
type input "44.544"
type input "17000"
type input "30"
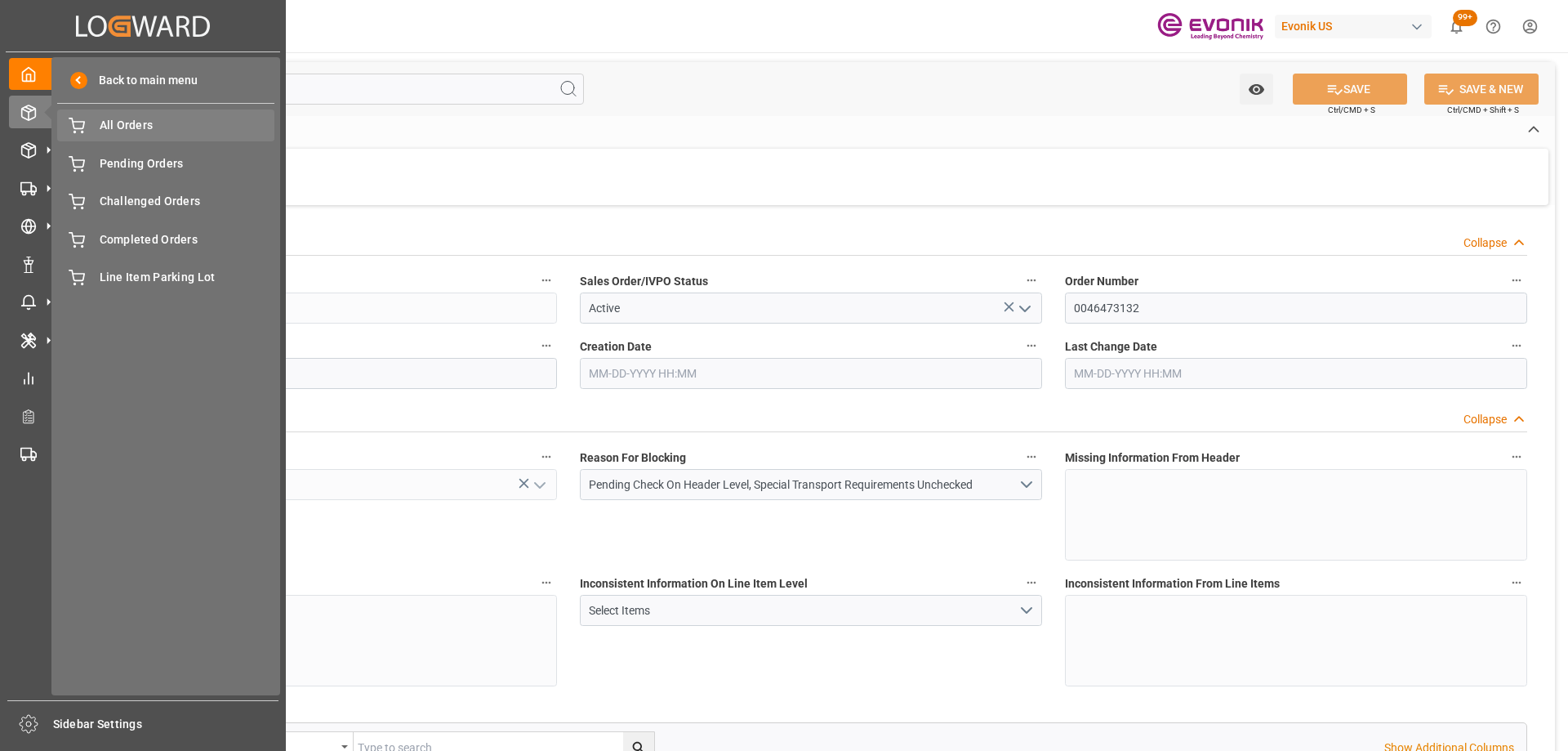
type input "[DATE] 13:25"
type input "[DATE] 16:42"
type input "+44 (0) 161 2304357Fax No.:"
click at [204, 124] on span "All Orders" at bounding box center [187, 125] width 175 height 17
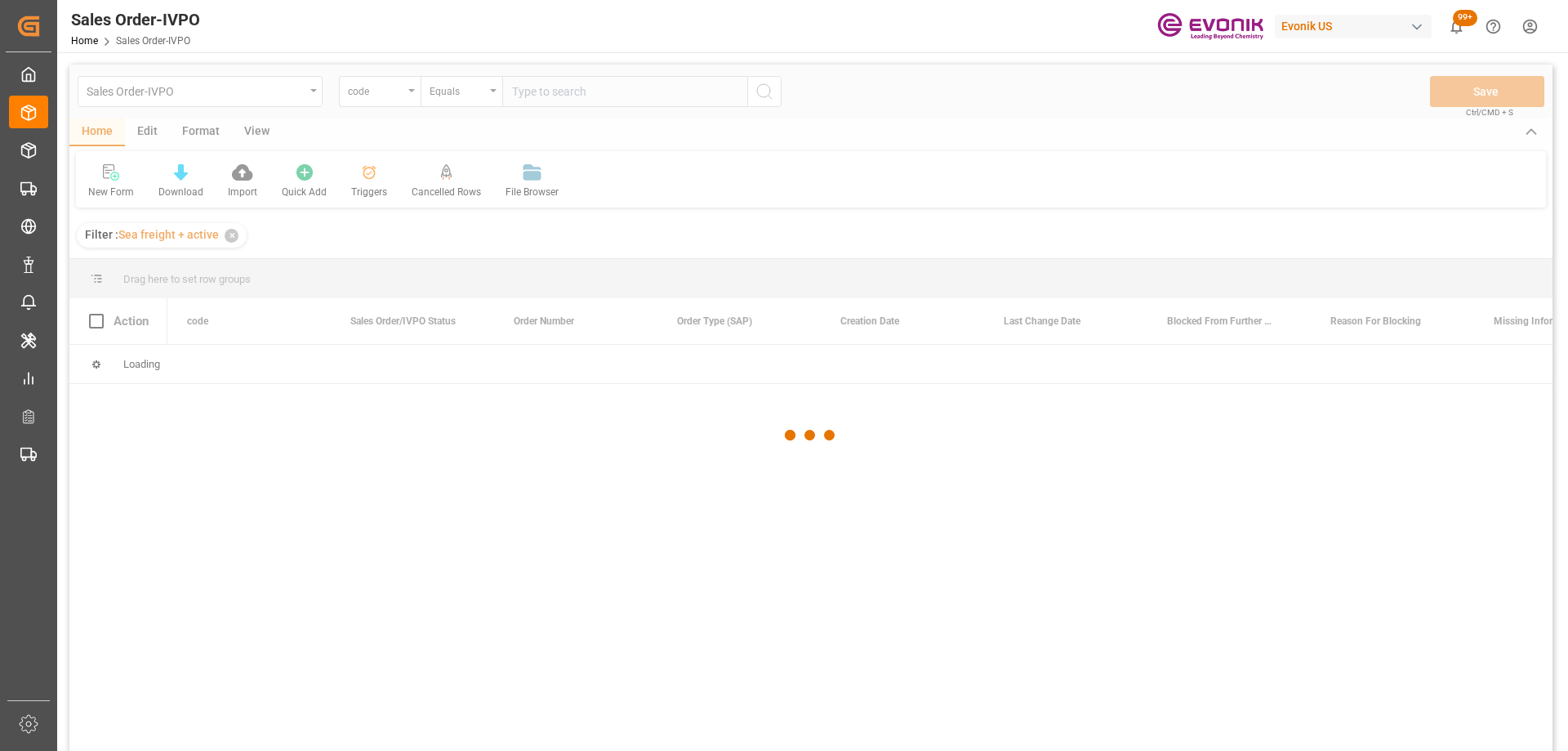
click at [361, 90] on div at bounding box center [811, 435] width 1483 height 741
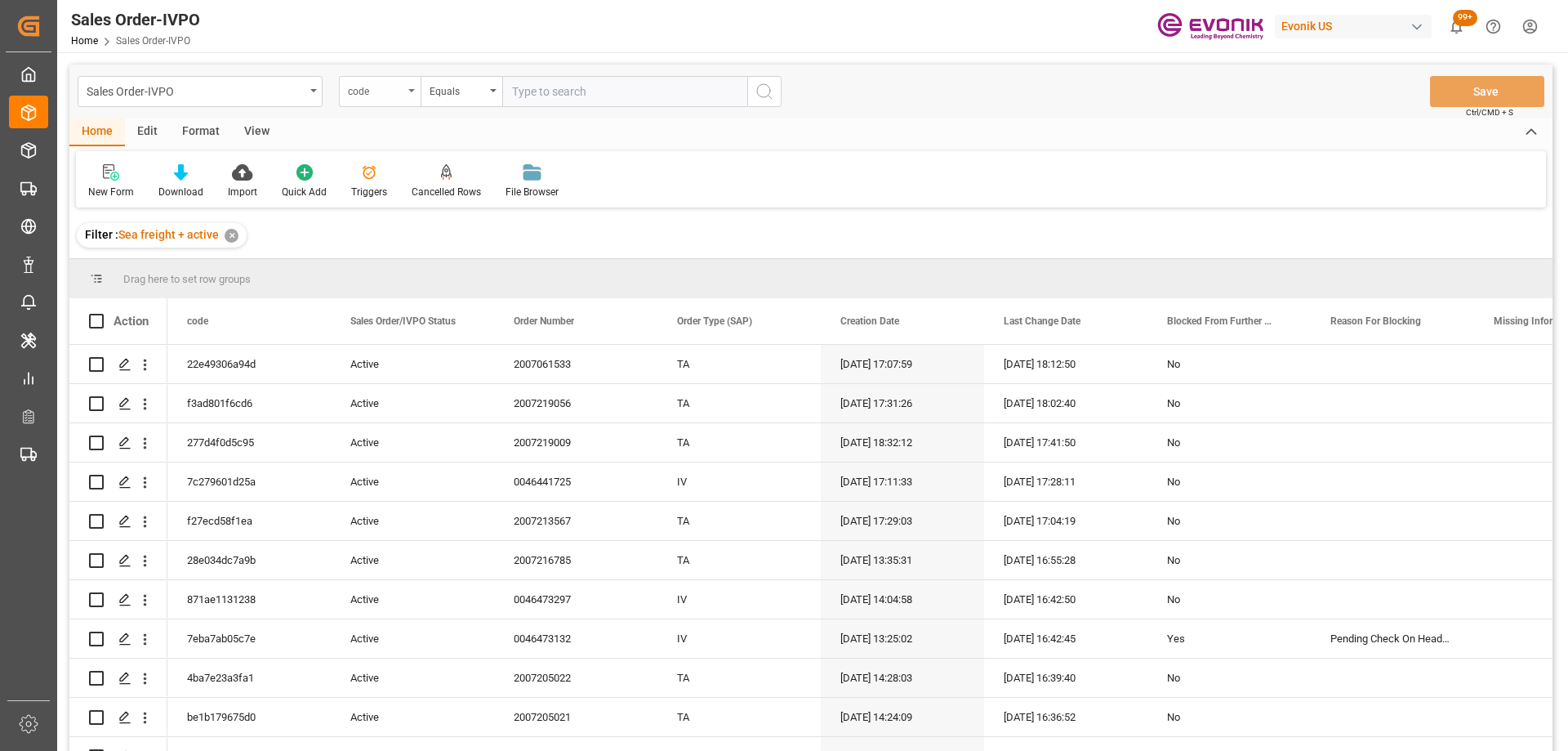
click at [383, 90] on div "code" at bounding box center [376, 89] width 55 height 19
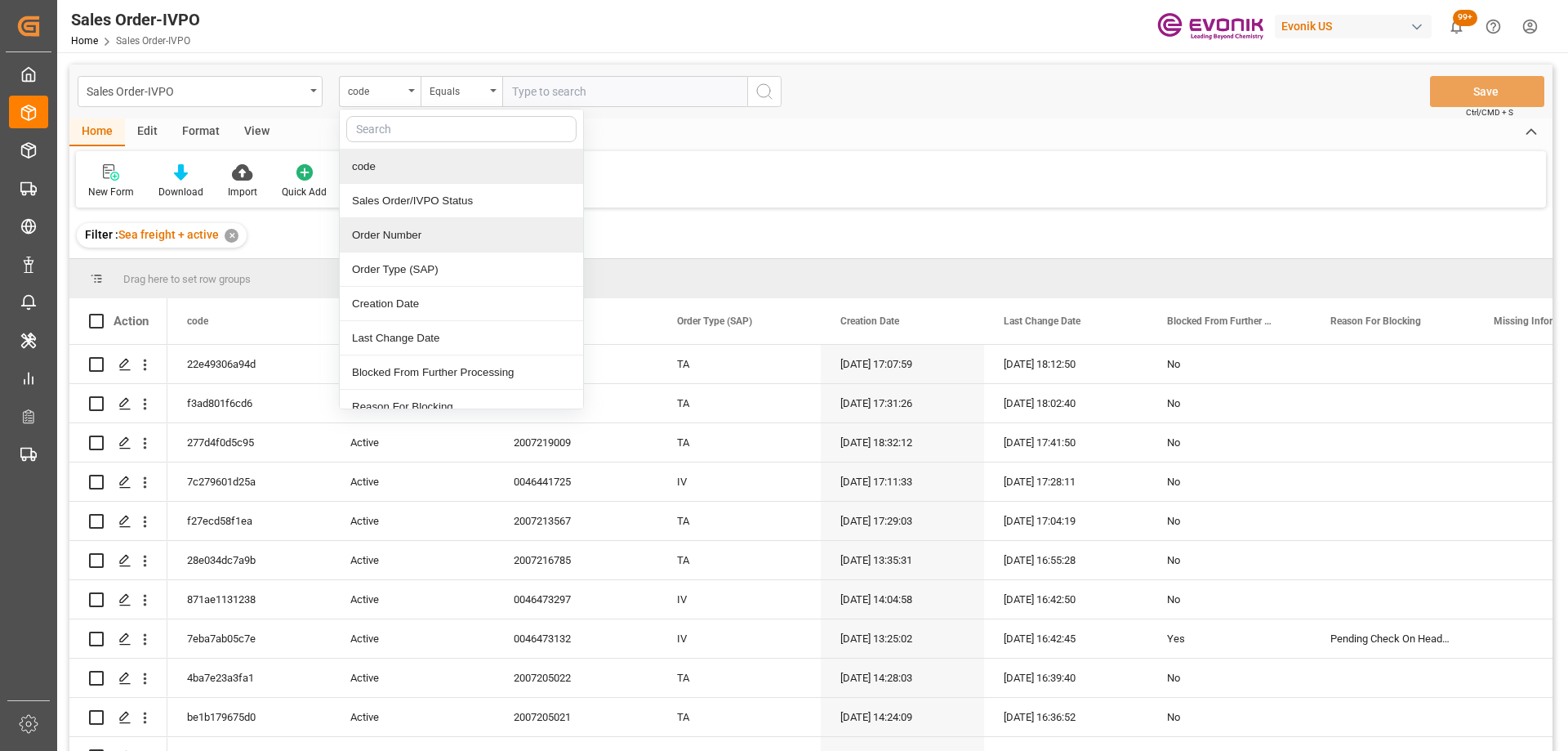
drag, startPoint x: 409, startPoint y: 228, endPoint x: 415, endPoint y: 217, distance: 12.5
click at [408, 228] on div "Order Number" at bounding box center [461, 235] width 243 height 34
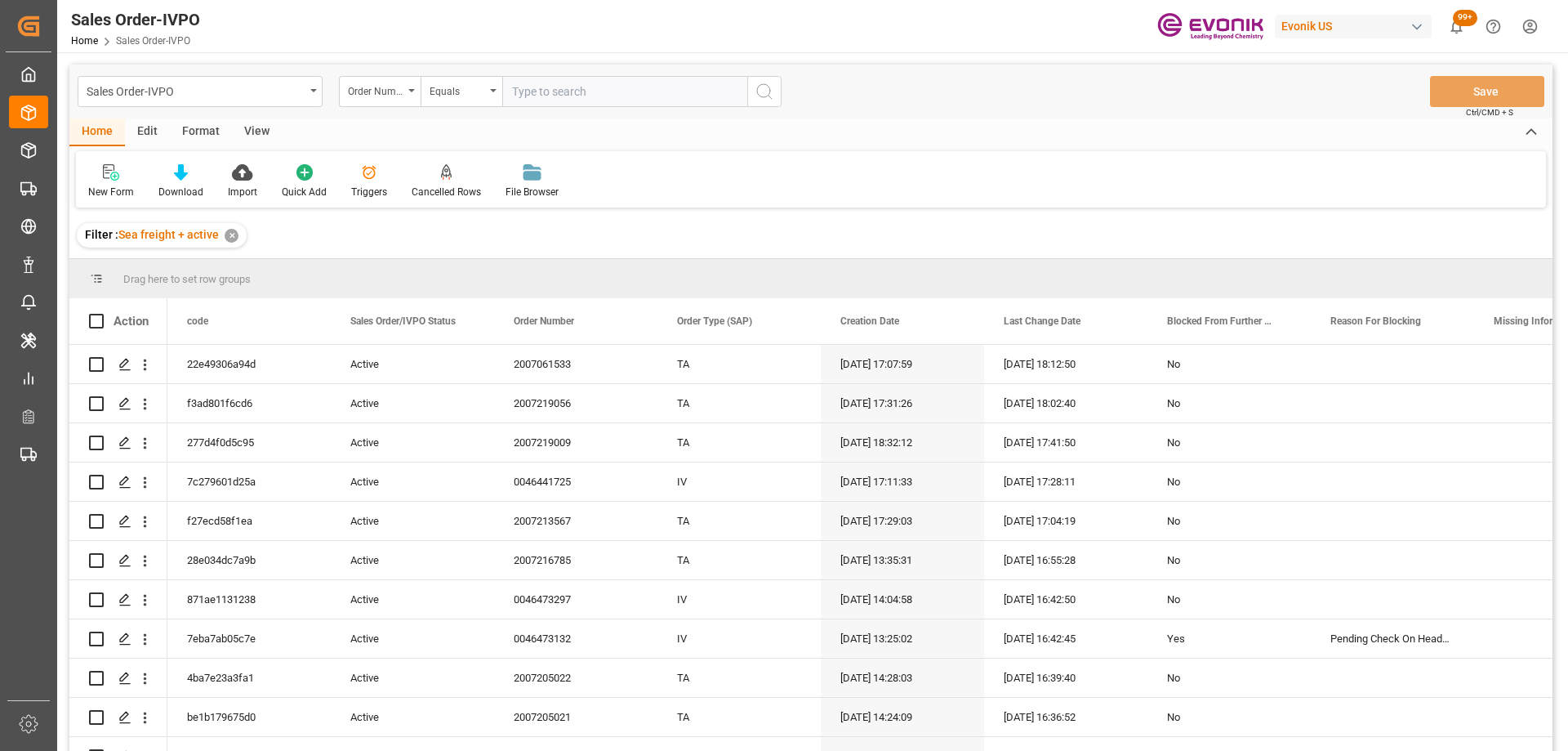
click at [536, 88] on input "text" at bounding box center [624, 92] width 245 height 31
paste input "0046470313"
type input "0046470313"
click at [776, 84] on button "search button" at bounding box center [764, 92] width 34 height 31
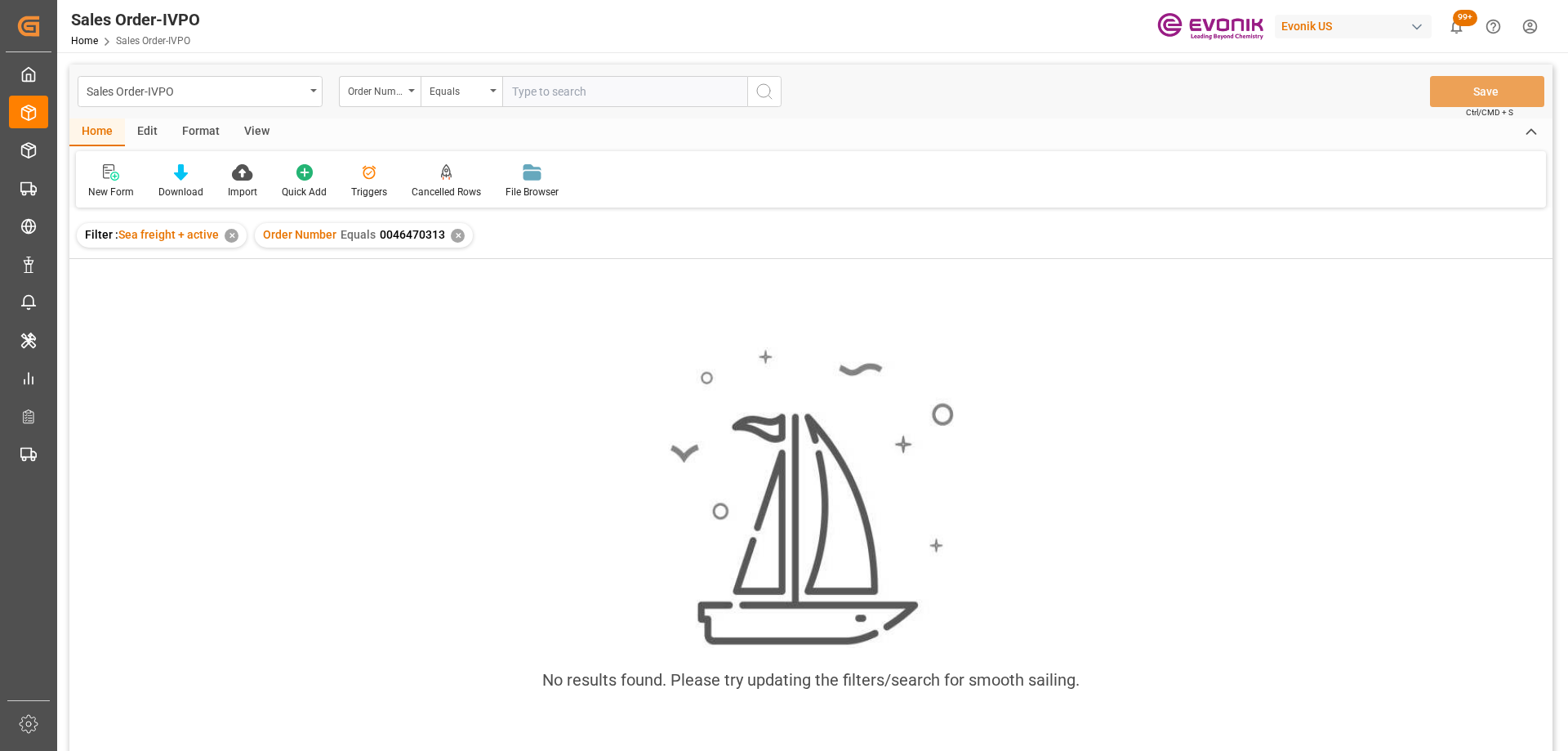
click at [235, 237] on div "✕" at bounding box center [231, 235] width 14 height 14
